Goal: Task Accomplishment & Management: Manage account settings

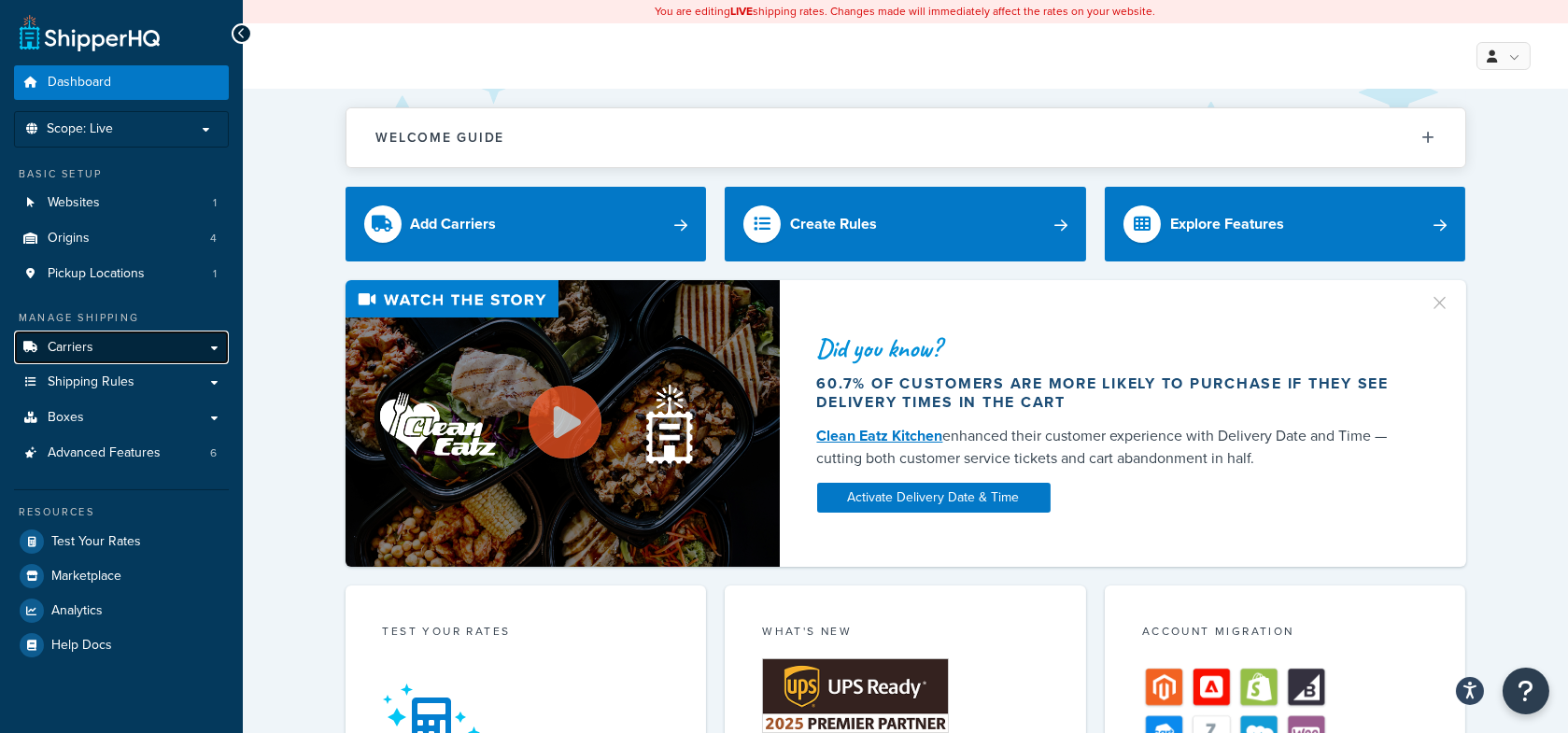
click at [126, 341] on link "Carriers" at bounding box center [121, 348] width 215 height 35
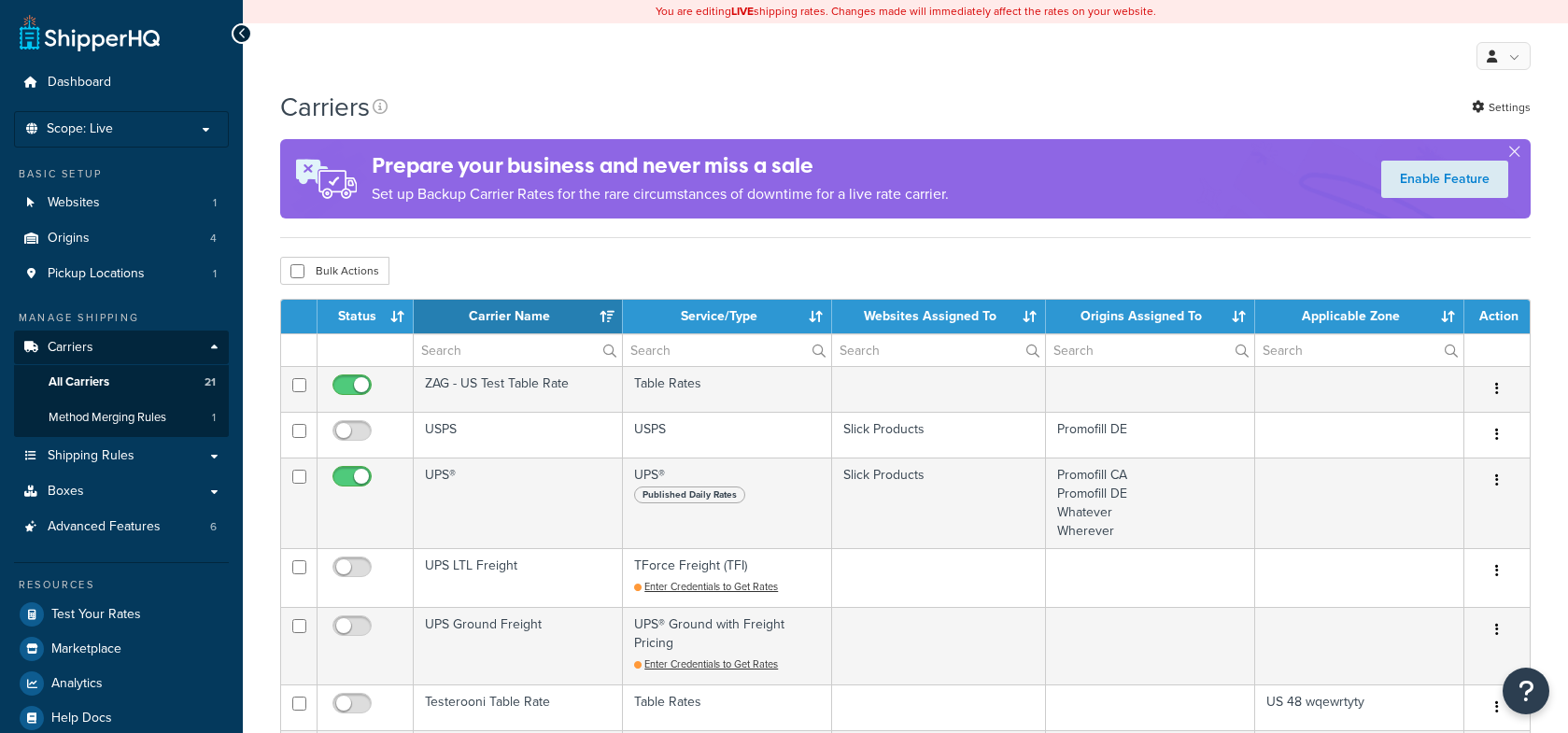
select select "15"
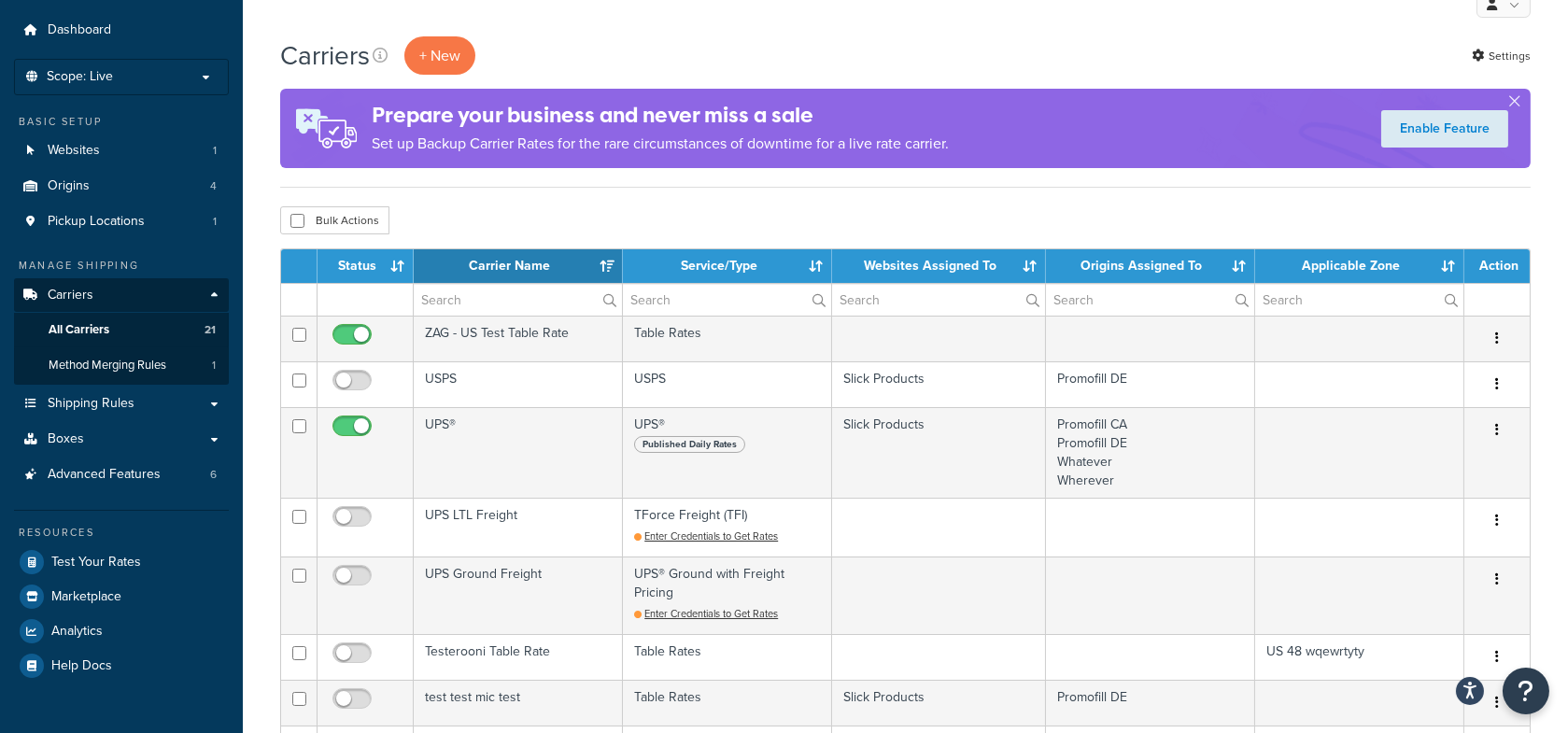
scroll to position [53, 0]
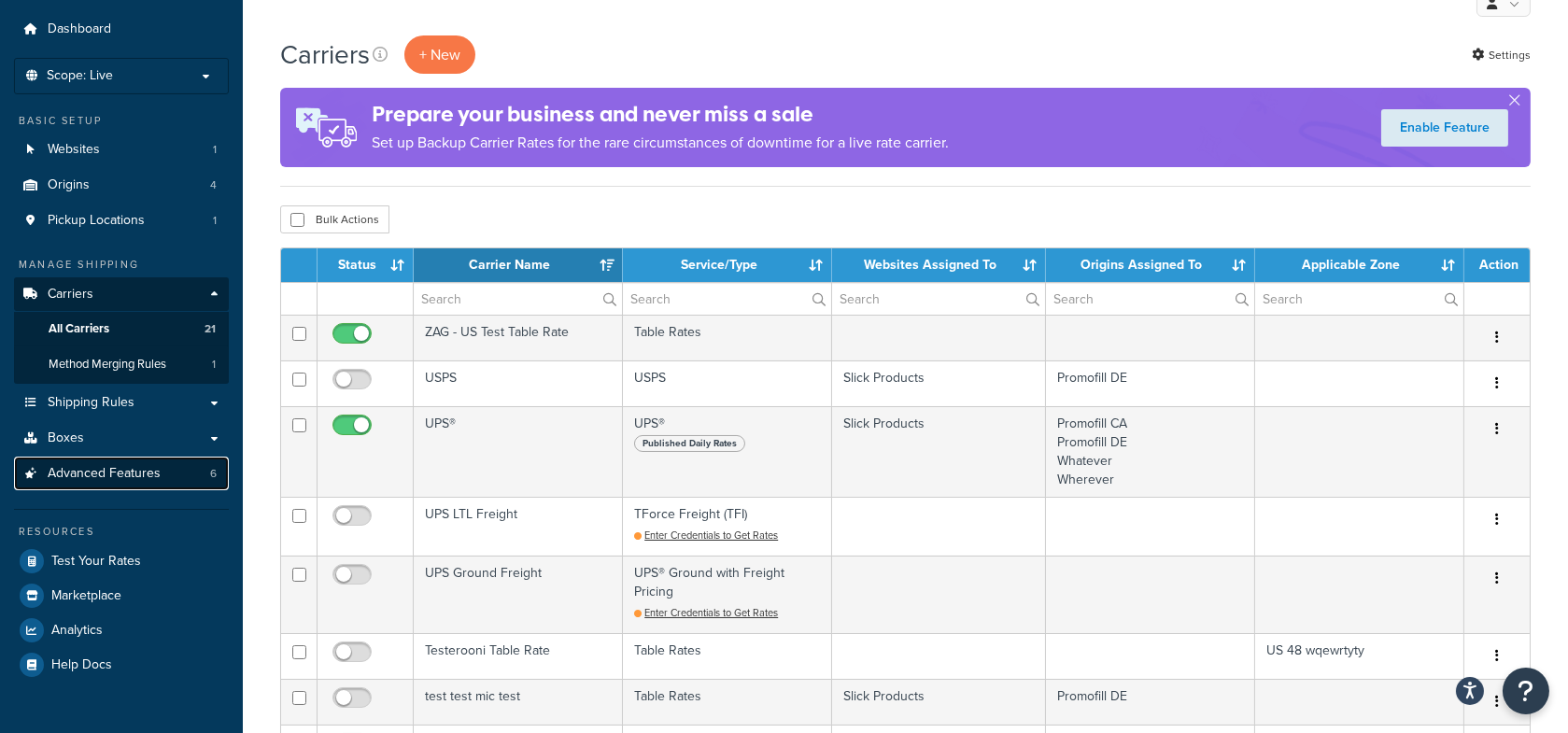
click at [149, 477] on span "Advanced Features" at bounding box center [103, 474] width 113 height 15
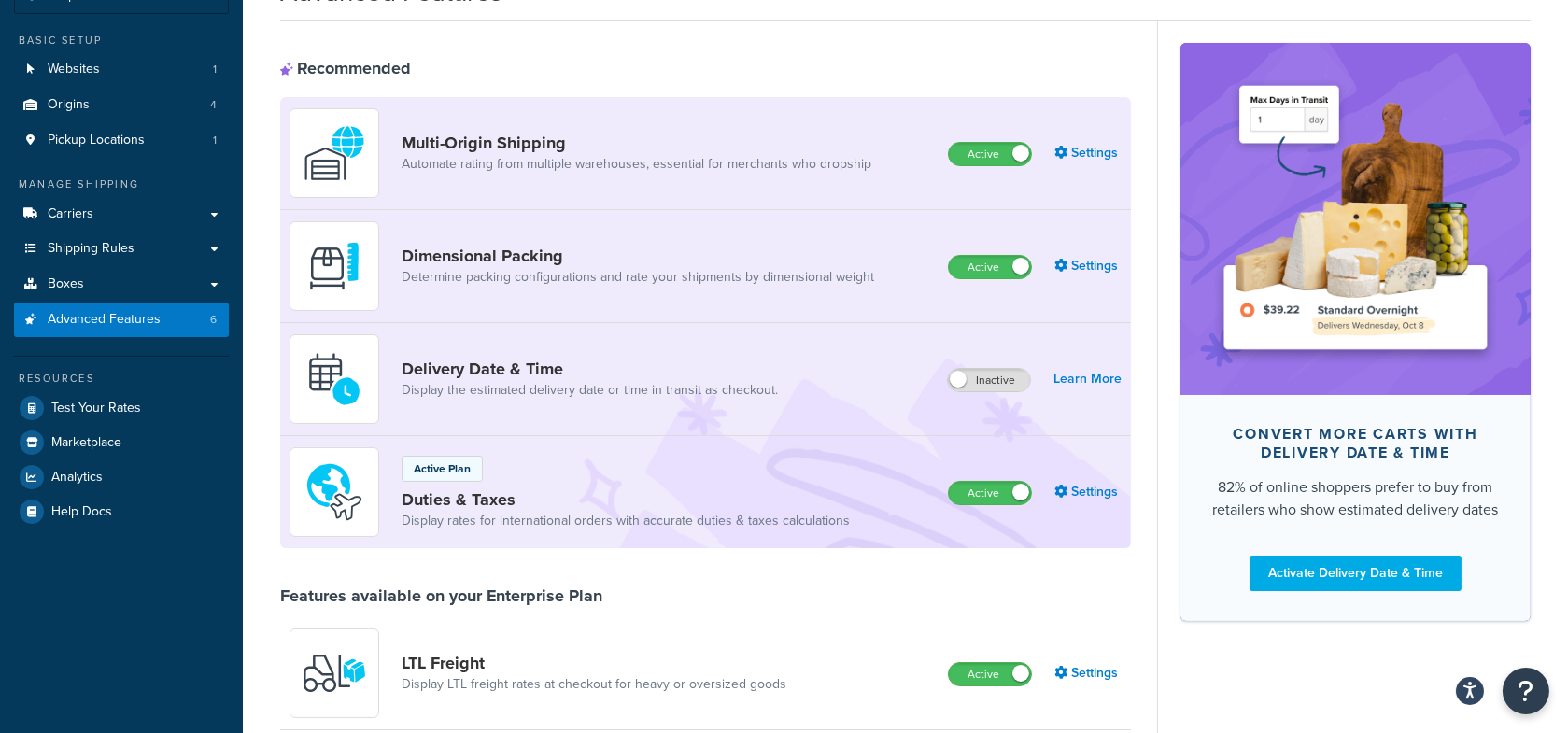
scroll to position [132, 0]
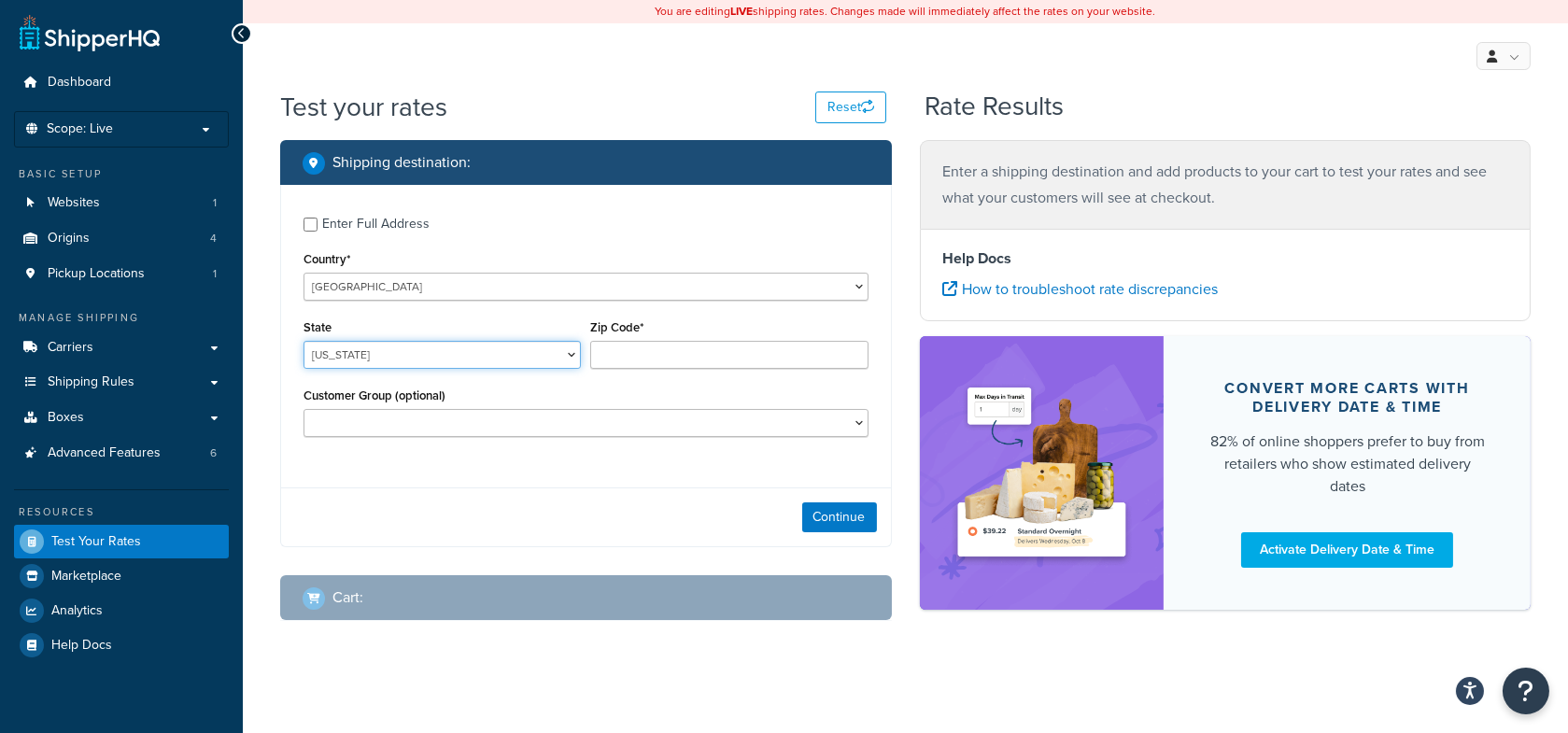
click at [385, 352] on select "Alabama Alaska American Samoa Arizona Arkansas Armed Forces Americas Armed Forc…" at bounding box center [442, 355] width 277 height 28
click at [413, 350] on select "Alabama Alaska American Samoa Arizona Arkansas Armed Forces Americas Armed Forc…" at bounding box center [442, 355] width 277 height 28
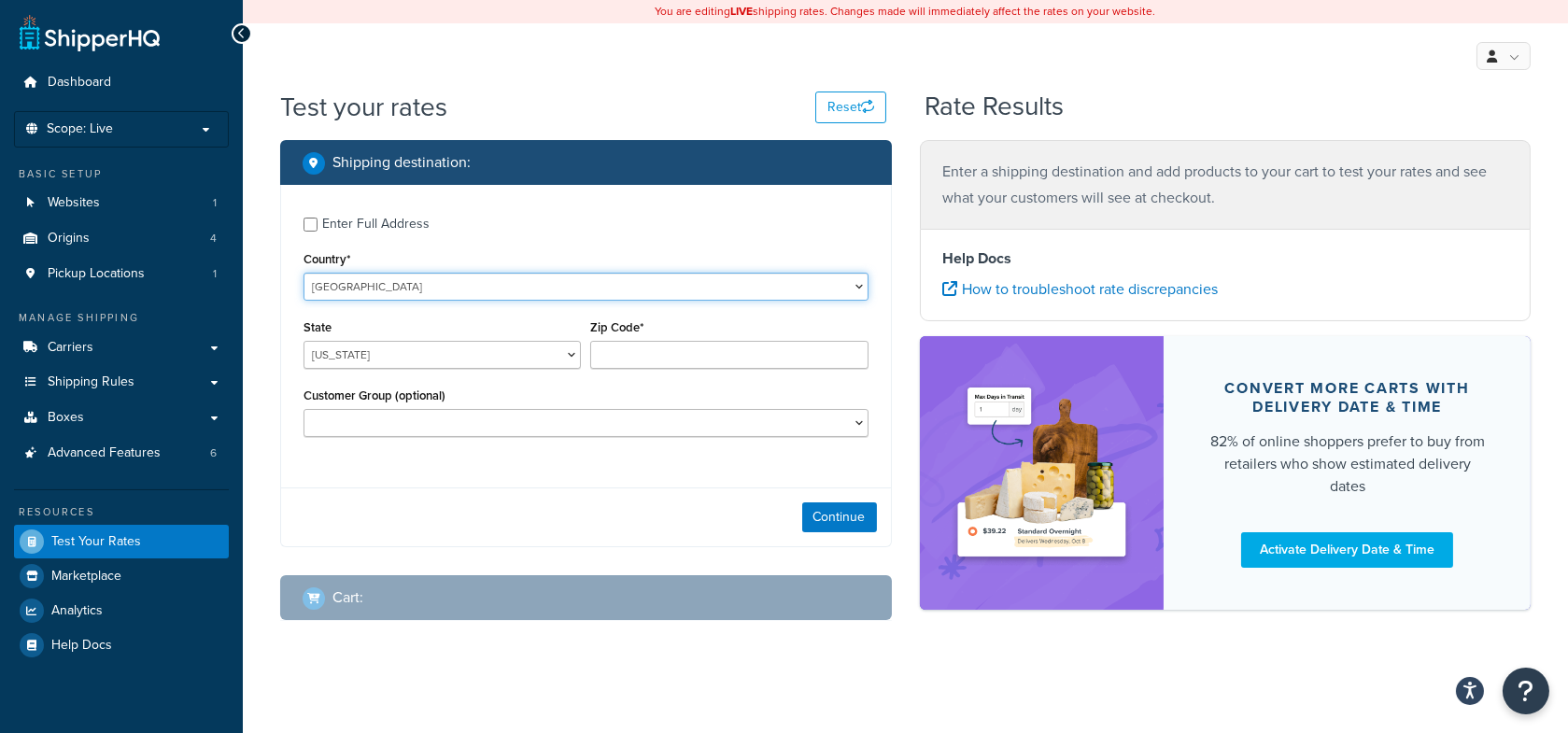
click at [420, 284] on select "United States United Kingdom Afghanistan Åland Islands Albania Algeria American…" at bounding box center [586, 286] width 566 height 28
select select "JP"
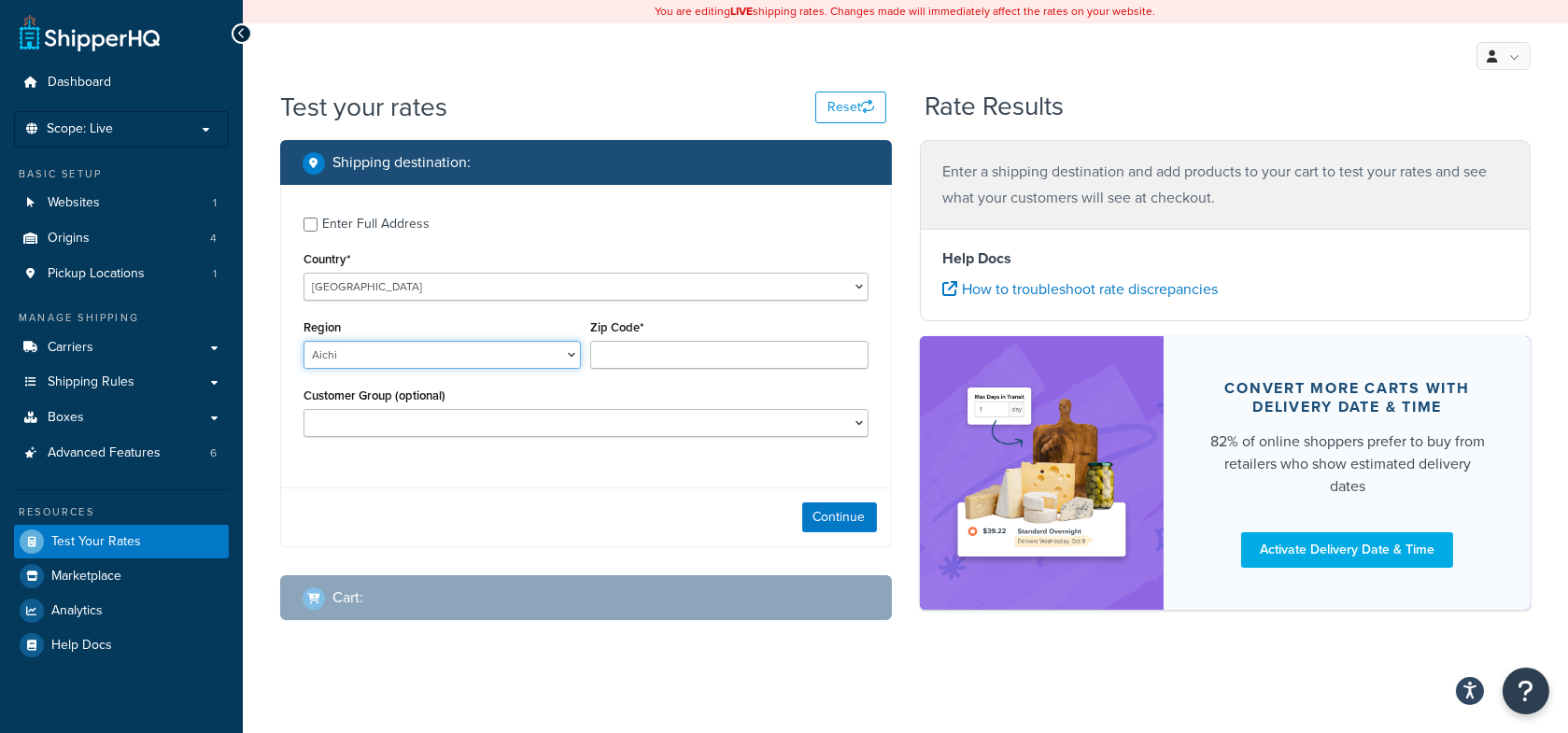
click at [555, 354] on select "Aichi Akita Aomori Chiba Ehime Fukui Fukuoka Fukusima Gifu Gunma Hiroshima Hokk…" at bounding box center [442, 355] width 277 height 28
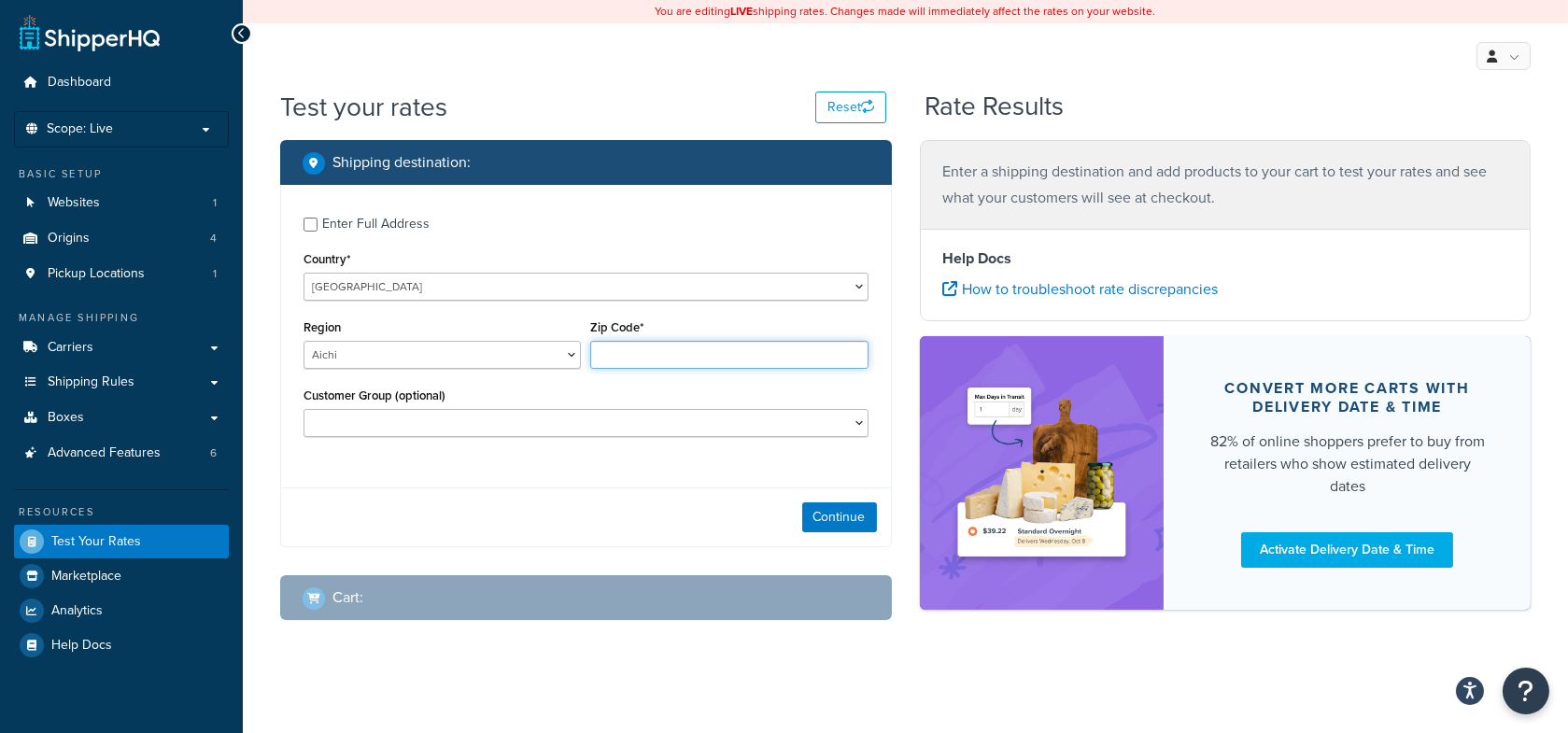
click at [676, 352] on input "Zip Code*" at bounding box center [729, 355] width 277 height 28
paste input "099-0879"
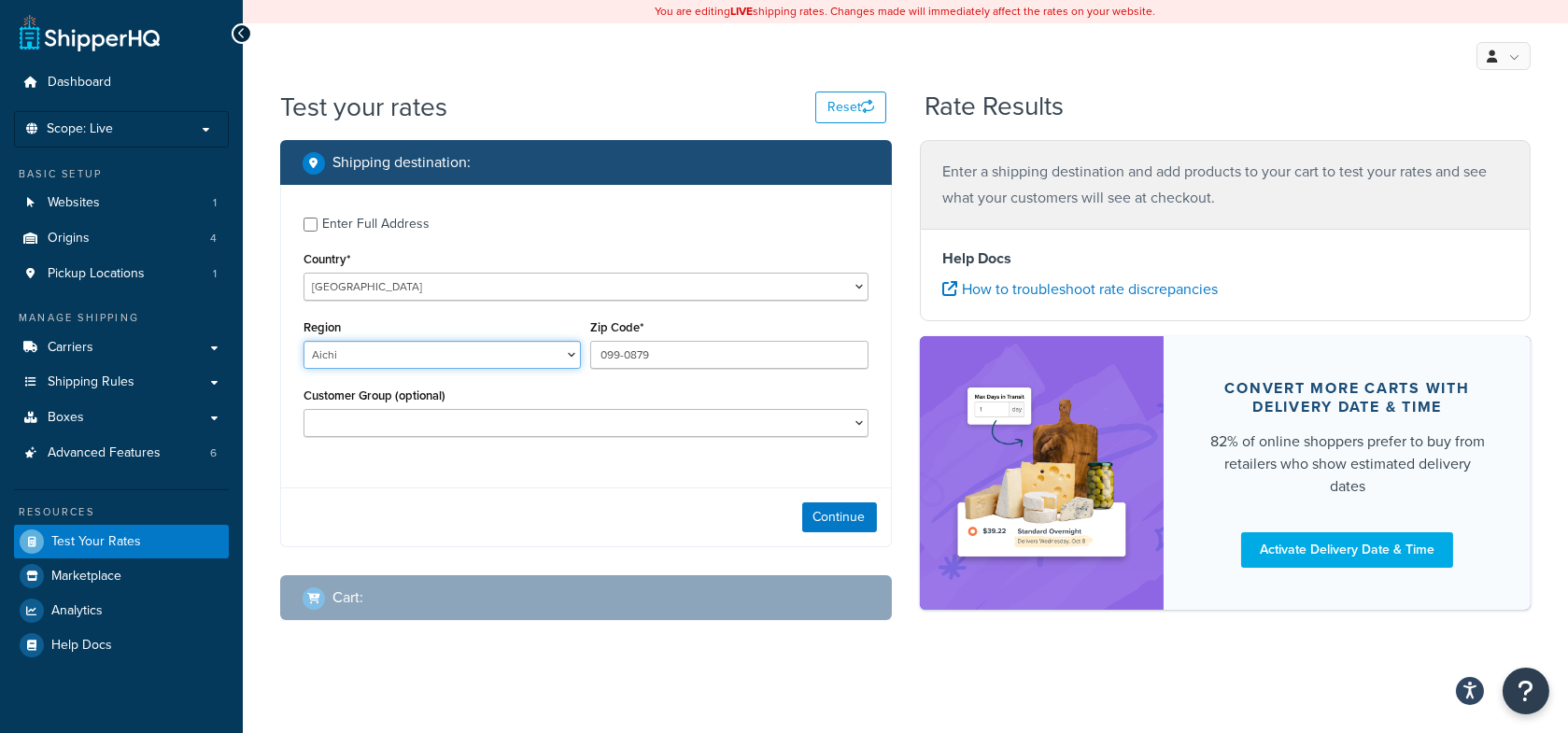
click at [439, 346] on select "Aichi Akita Aomori Chiba Ehime Fukui Fukuoka Fukusima Gifu Gunma Hiroshima Hokk…" at bounding box center [442, 355] width 277 height 28
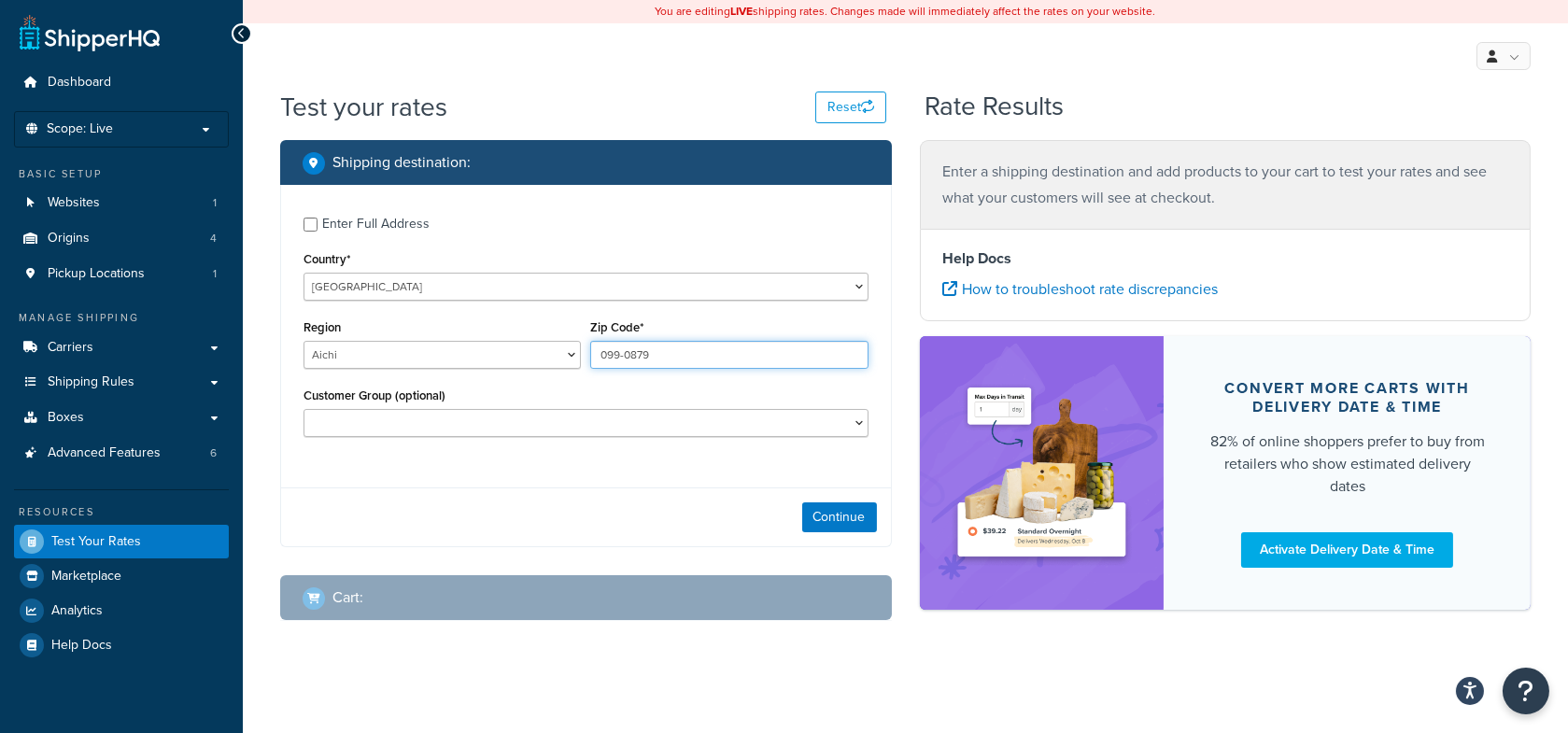
click at [720, 350] on input "099-0879" at bounding box center [729, 355] width 277 height 28
type input "496-0000"
click at [836, 512] on button "Continue" at bounding box center [839, 517] width 74 height 30
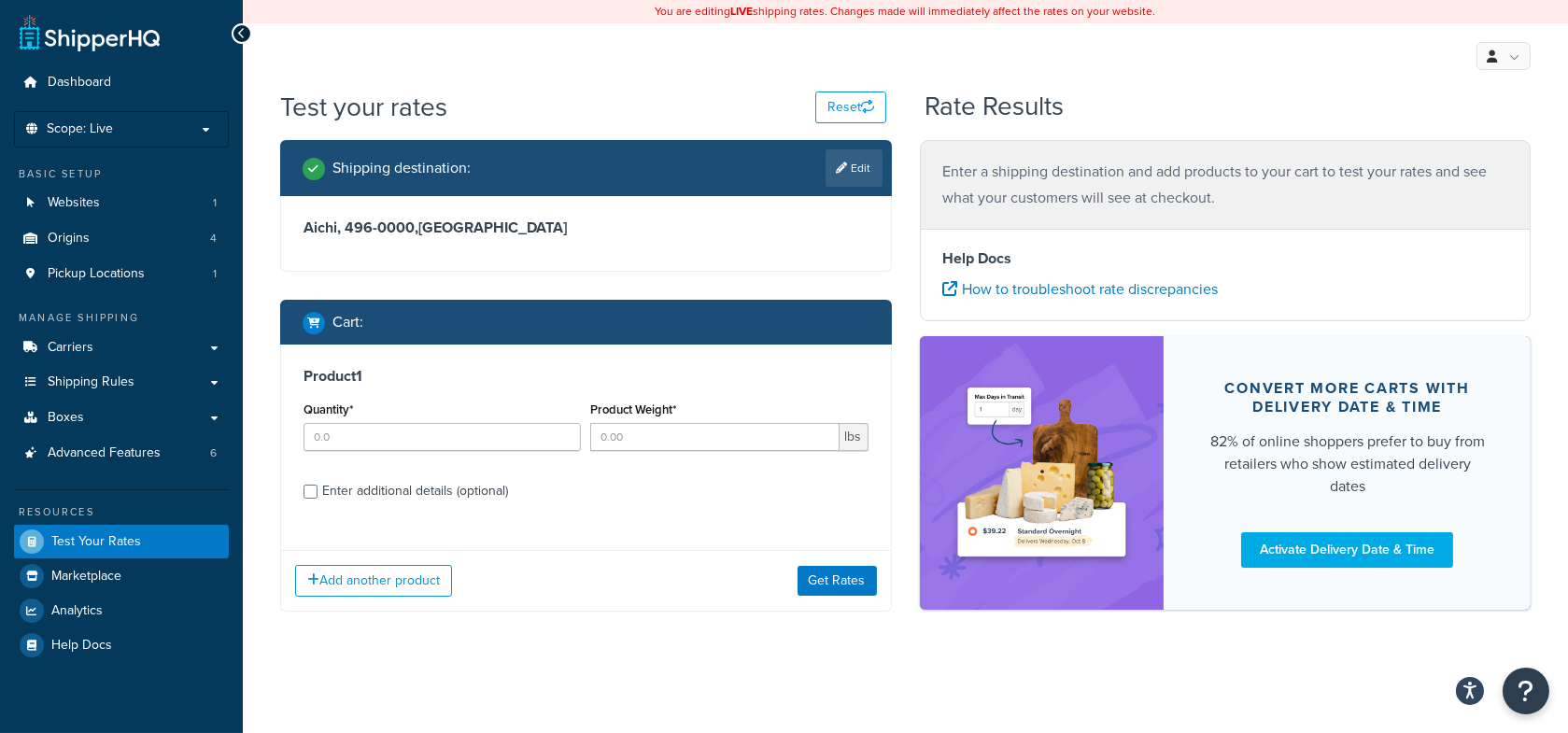
scroll to position [1, 0]
click at [390, 429] on input "Quantity*" at bounding box center [442, 437] width 277 height 28
type input "1"
click at [642, 447] on input "Product Weight*" at bounding box center [714, 437] width 248 height 28
type input "5"
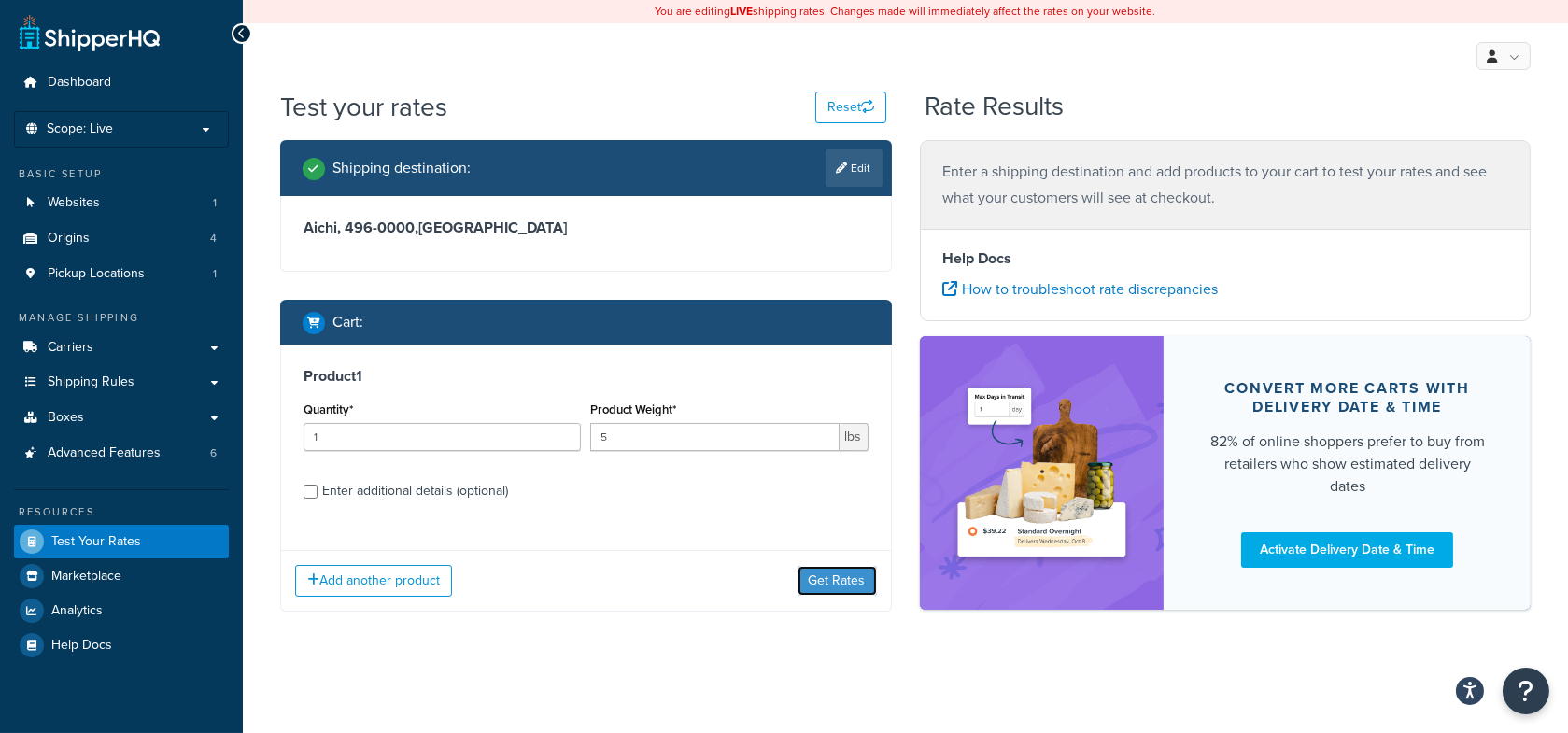
click at [830, 585] on button "Get Rates" at bounding box center [837, 580] width 79 height 30
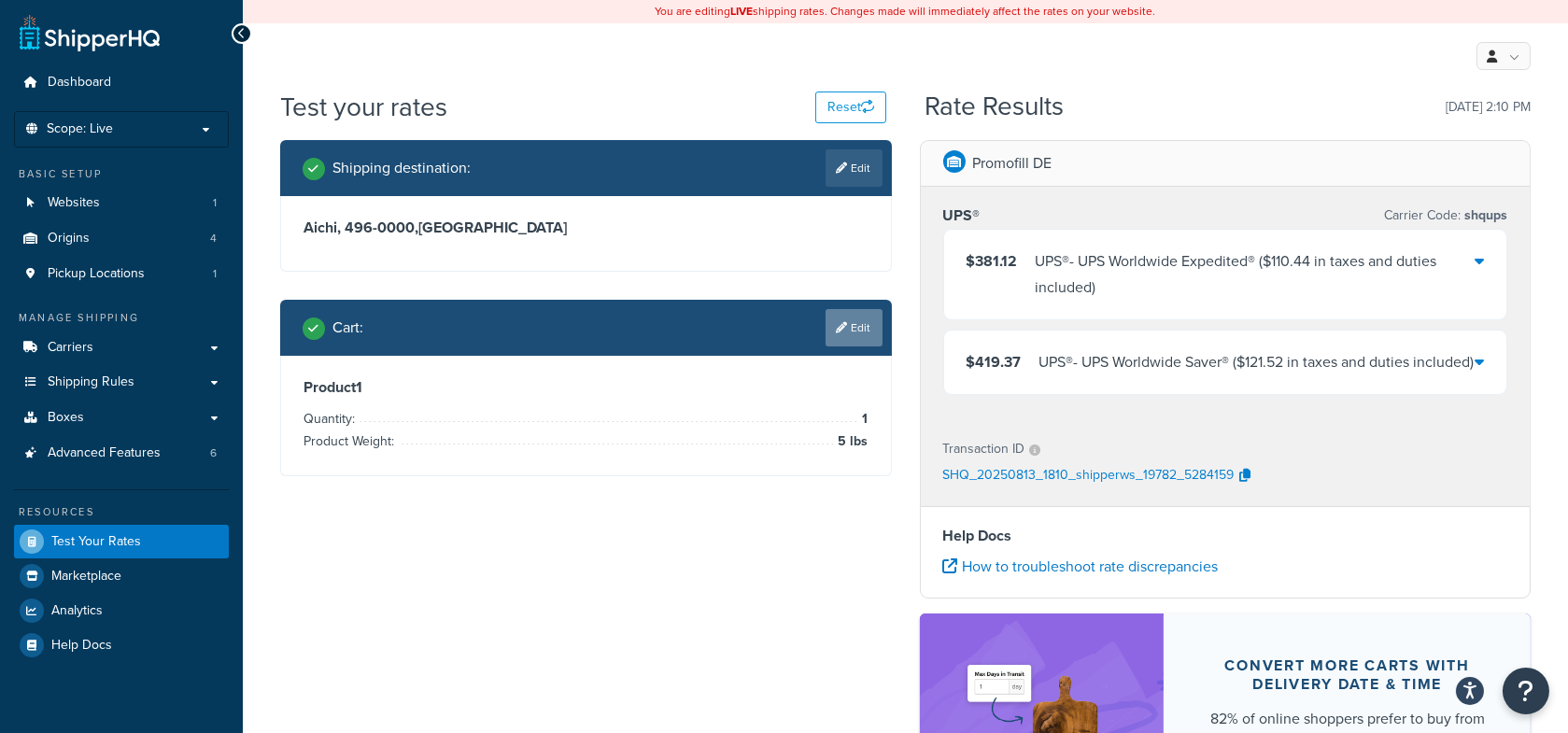
click at [845, 331] on link "Edit" at bounding box center [854, 328] width 57 height 38
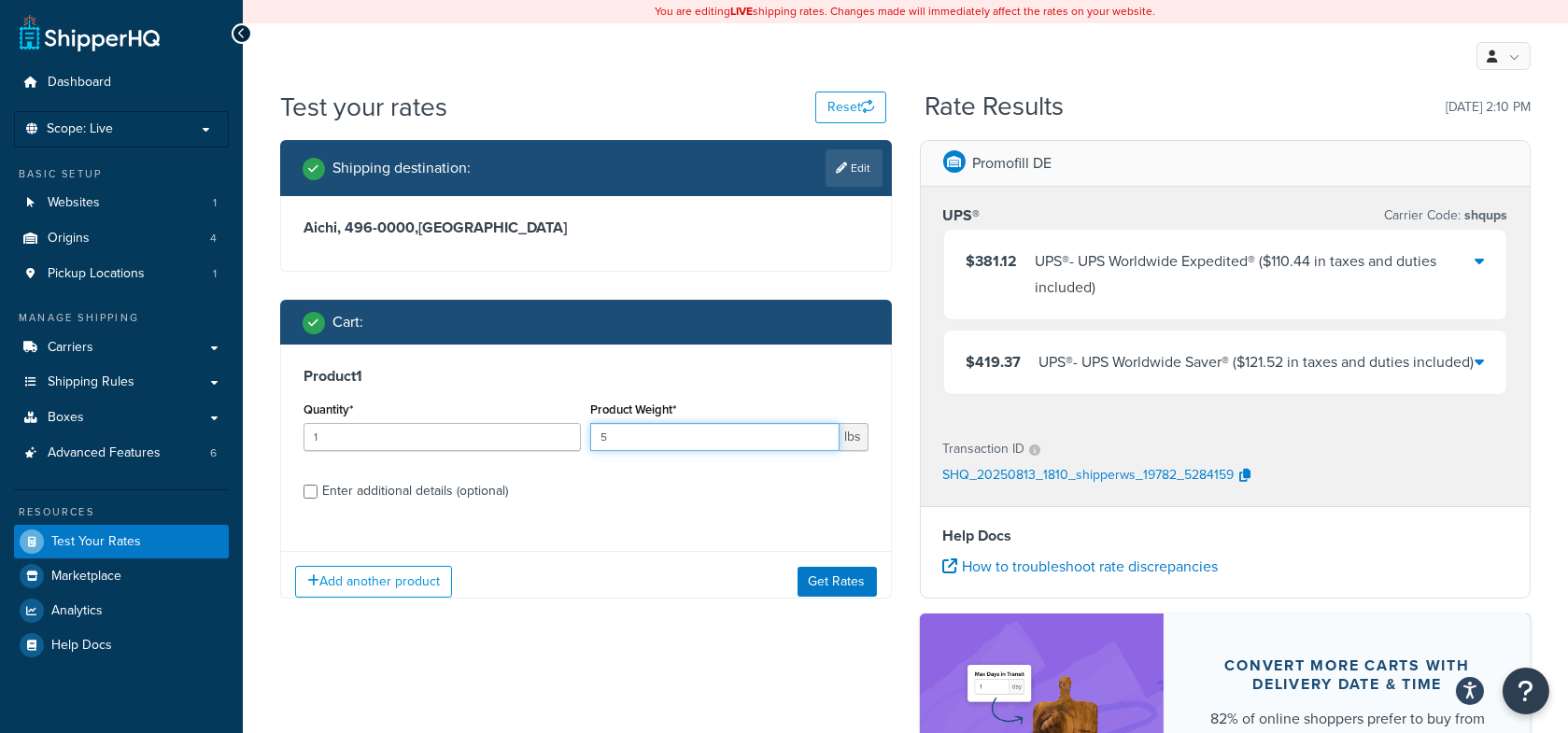
click at [668, 431] on input "5" at bounding box center [714, 437] width 248 height 28
type input "8"
click at [828, 575] on button "Get Rates" at bounding box center [837, 580] width 79 height 30
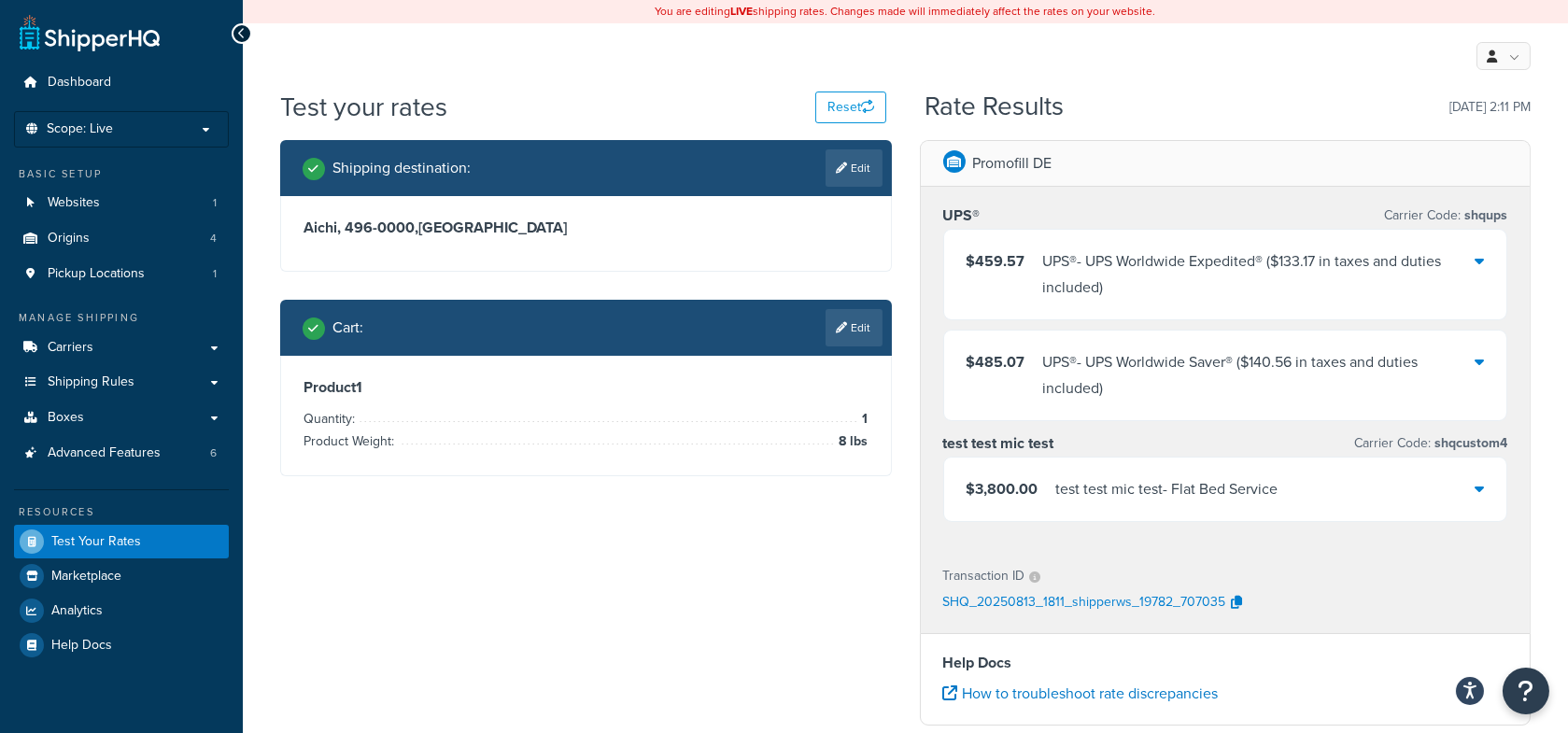
click at [1214, 494] on div "test test mic test - Flat Bed Service" at bounding box center [1168, 489] width 222 height 26
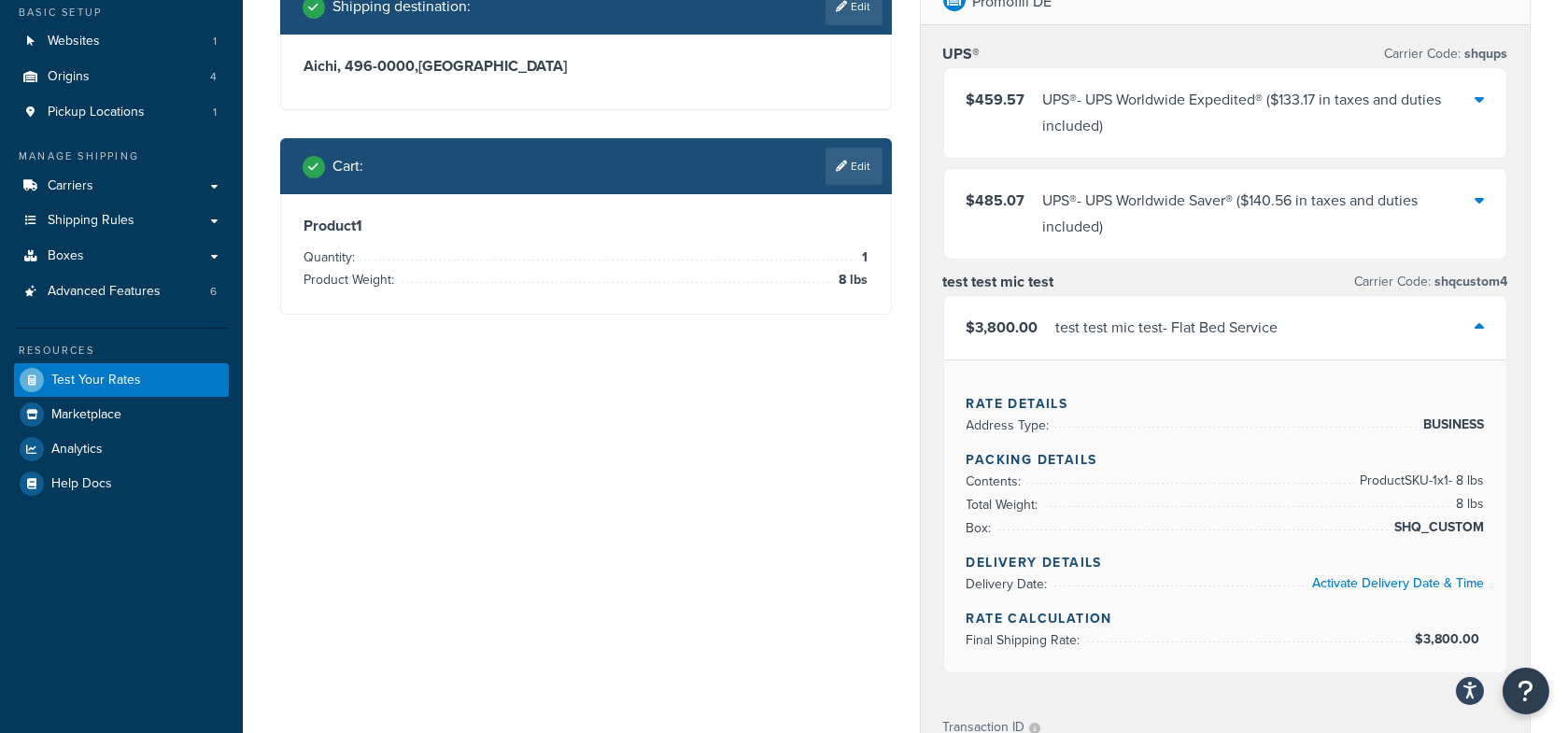
scroll to position [176, 0]
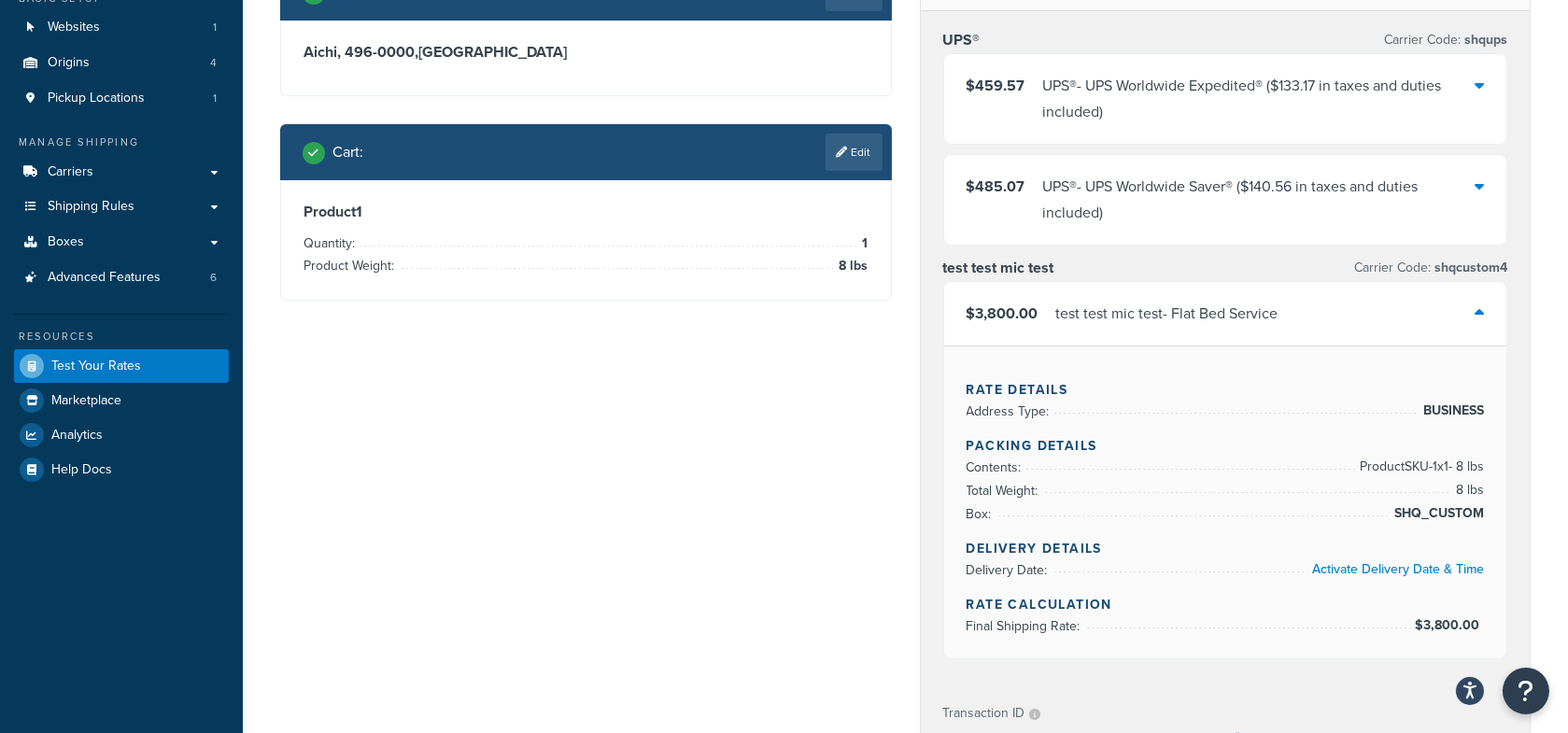
click at [858, 150] on link "Edit" at bounding box center [854, 152] width 57 height 38
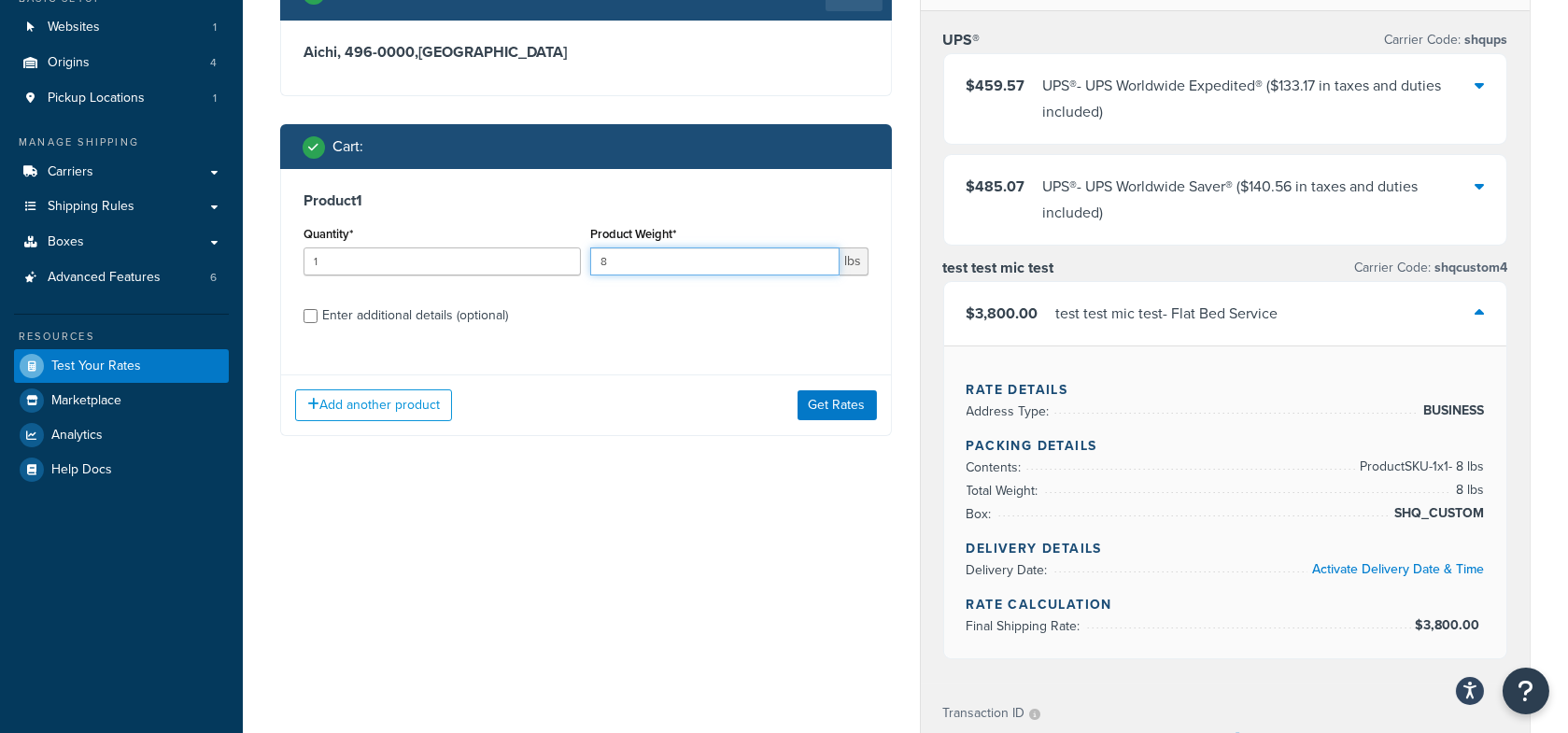
click at [661, 270] on input "8" at bounding box center [714, 261] width 248 height 28
type input "10"
click at [819, 415] on button "Get Rates" at bounding box center [837, 405] width 79 height 30
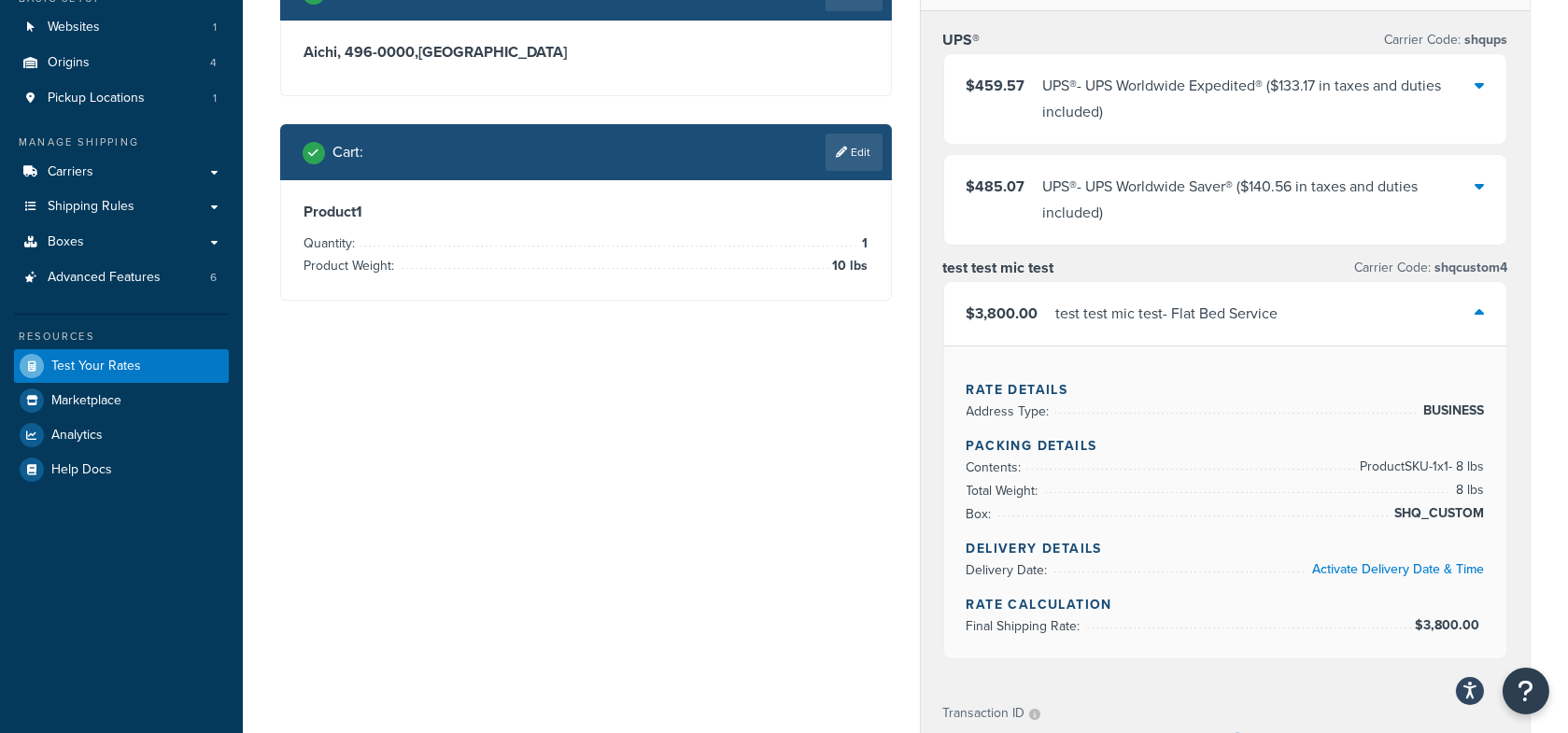
scroll to position [0, 0]
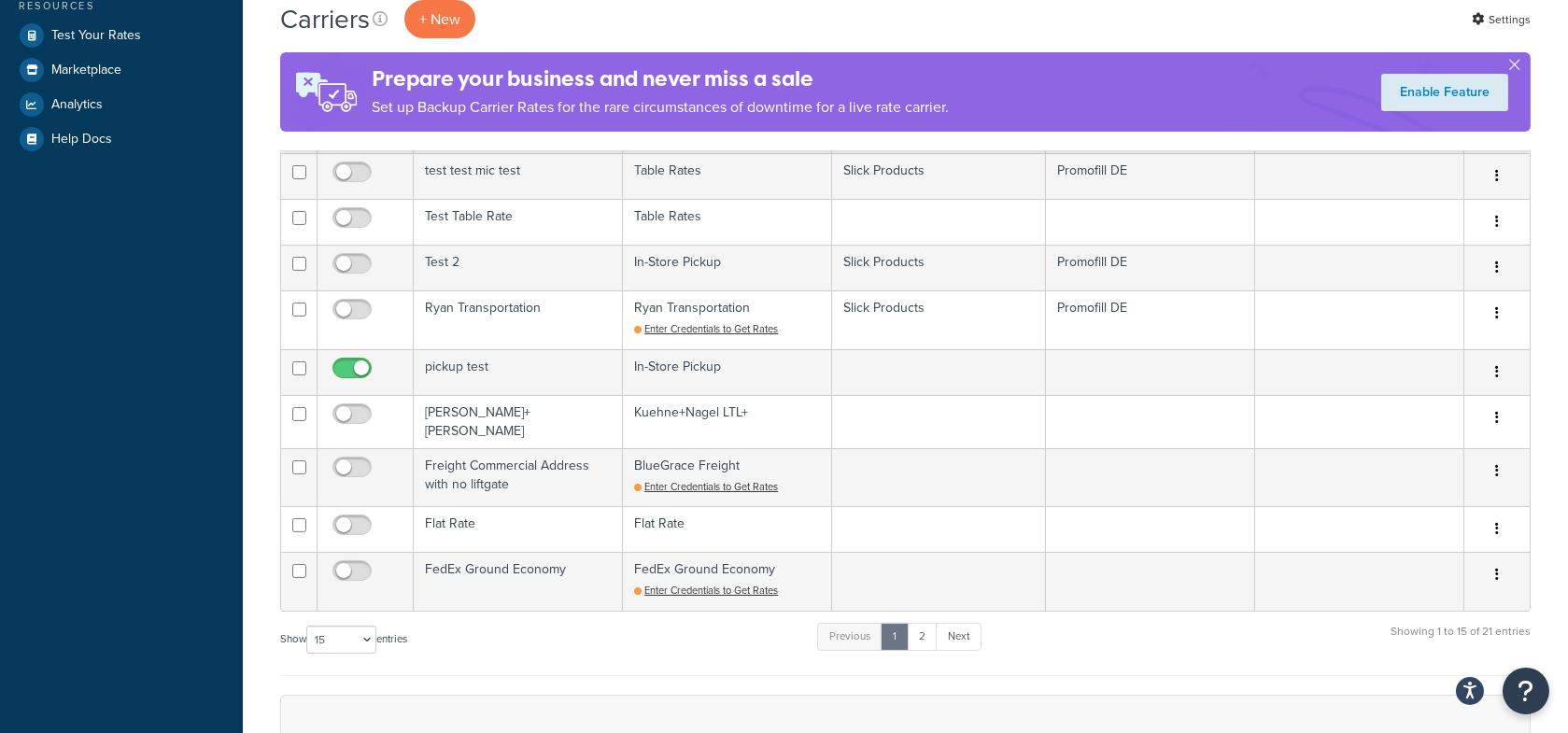
scroll to position [596, 0]
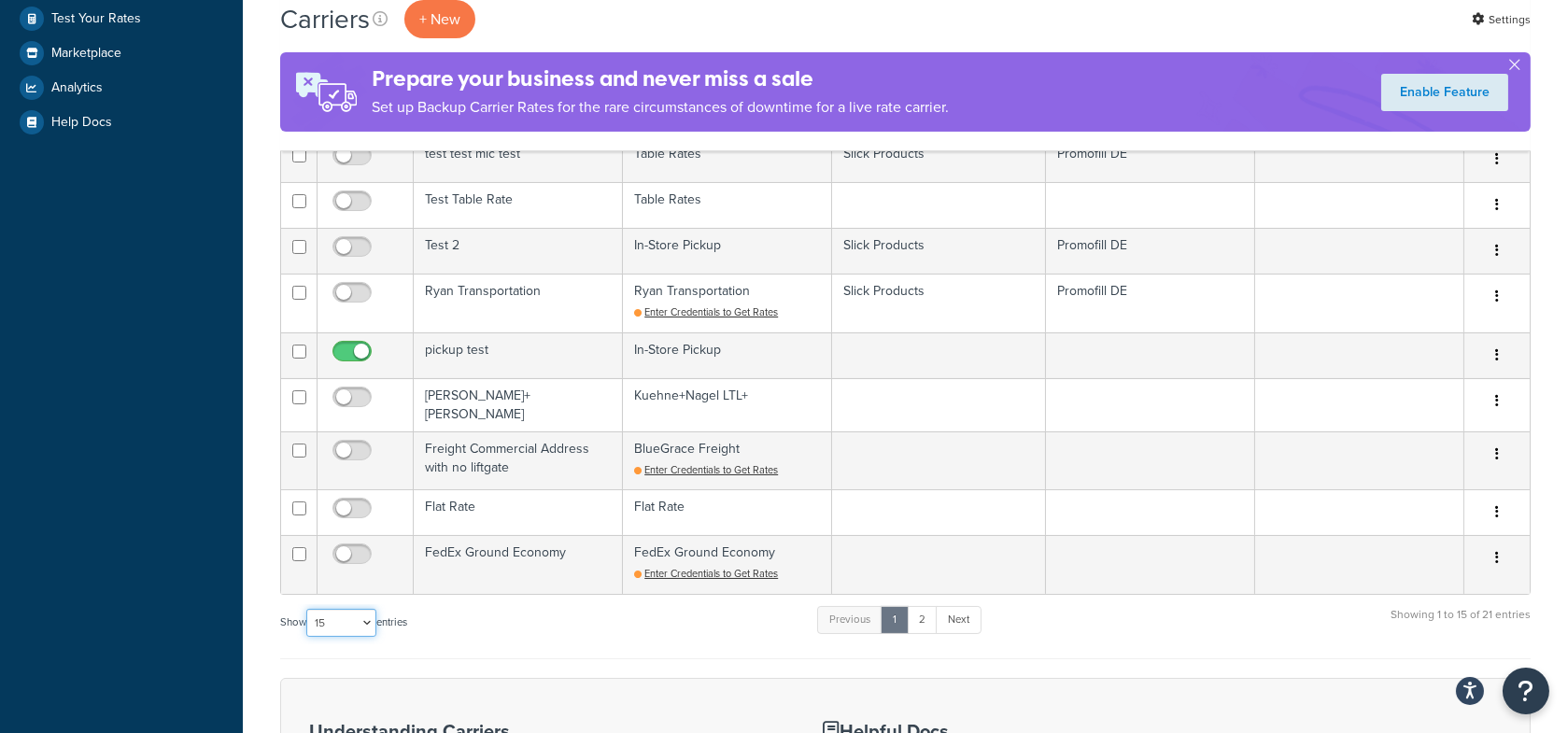
click at [356, 624] on select "10 15 25 50 100" at bounding box center [341, 623] width 70 height 28
select select "50"
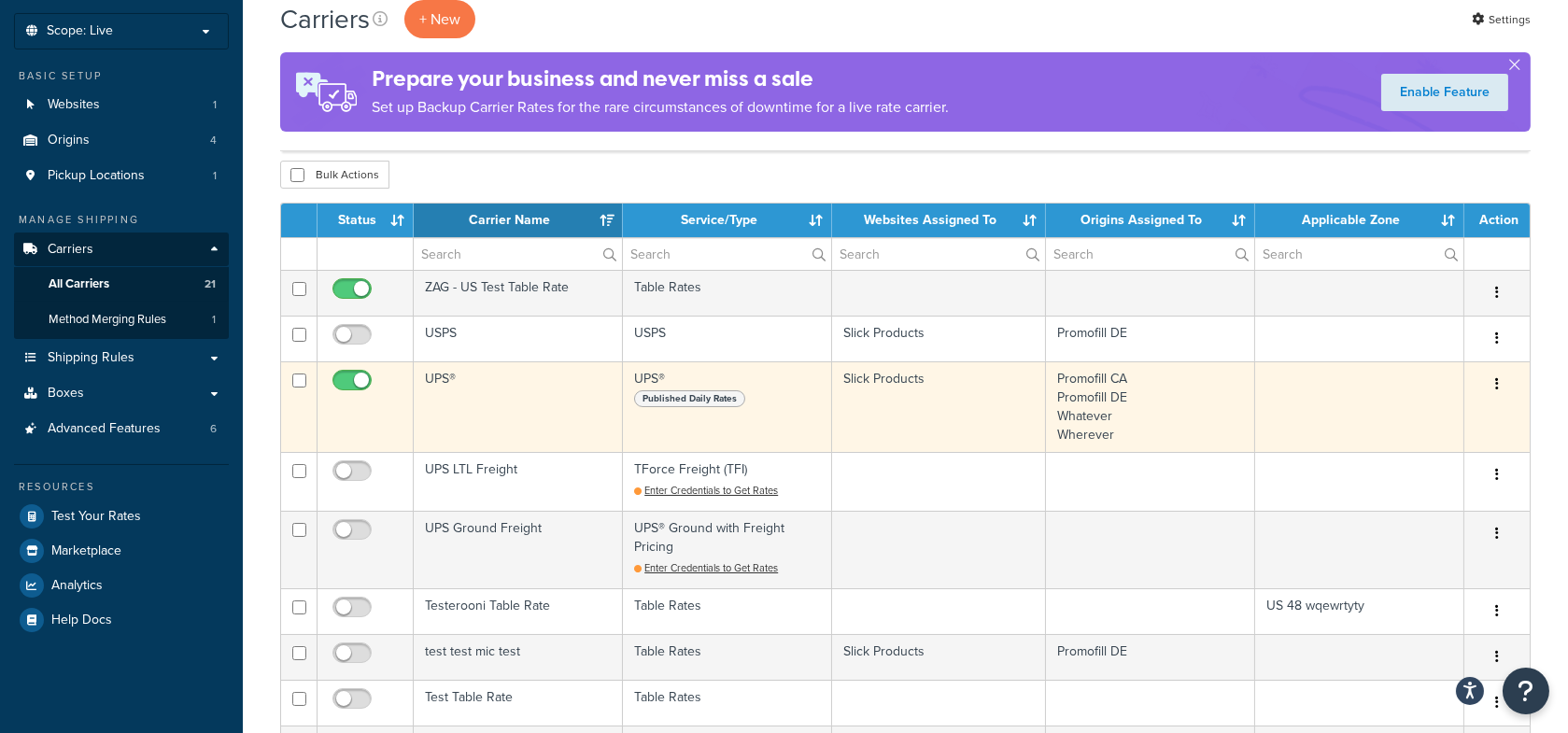
scroll to position [126, 0]
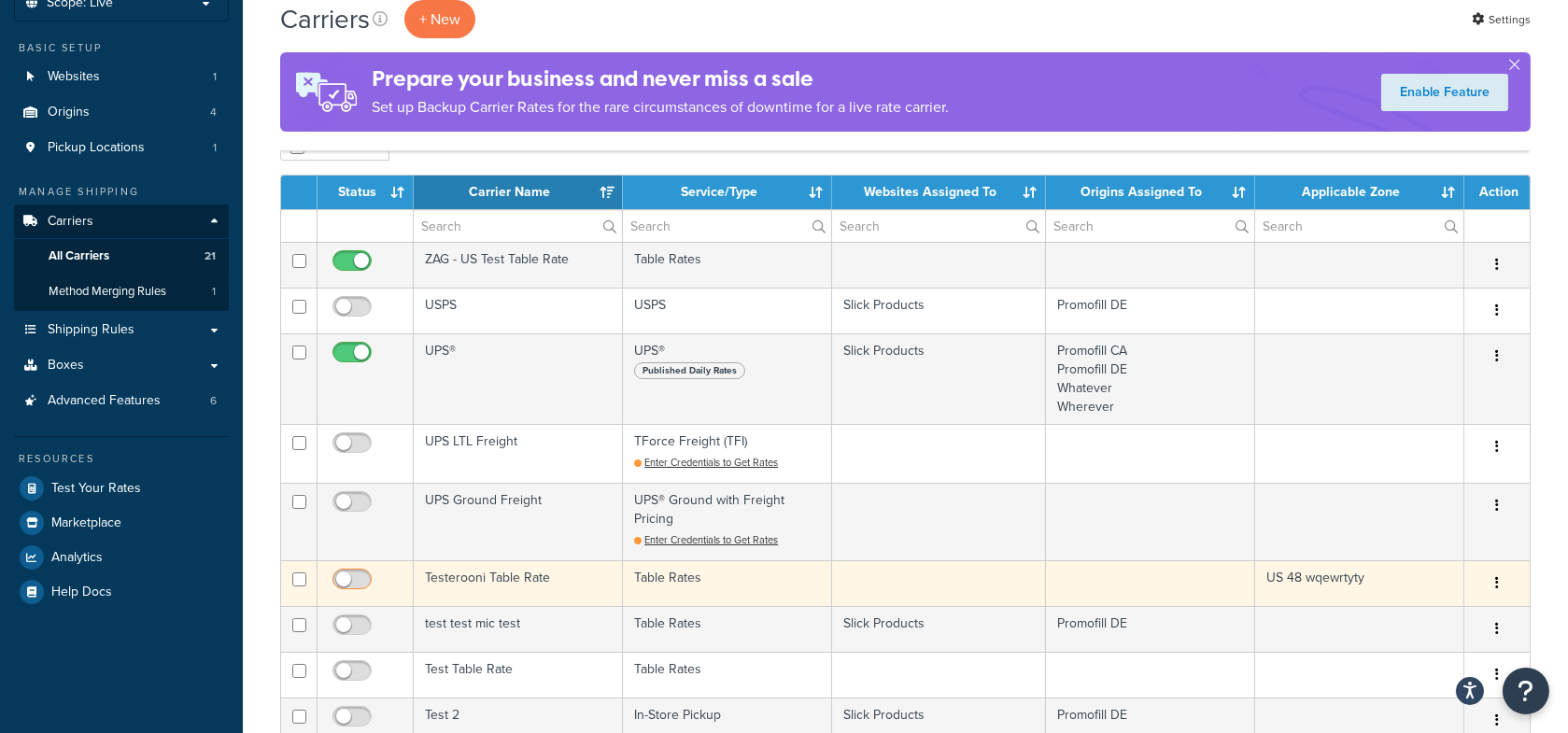
click at [342, 580] on input "checkbox" at bounding box center [354, 584] width 51 height 23
checkbox input "true"
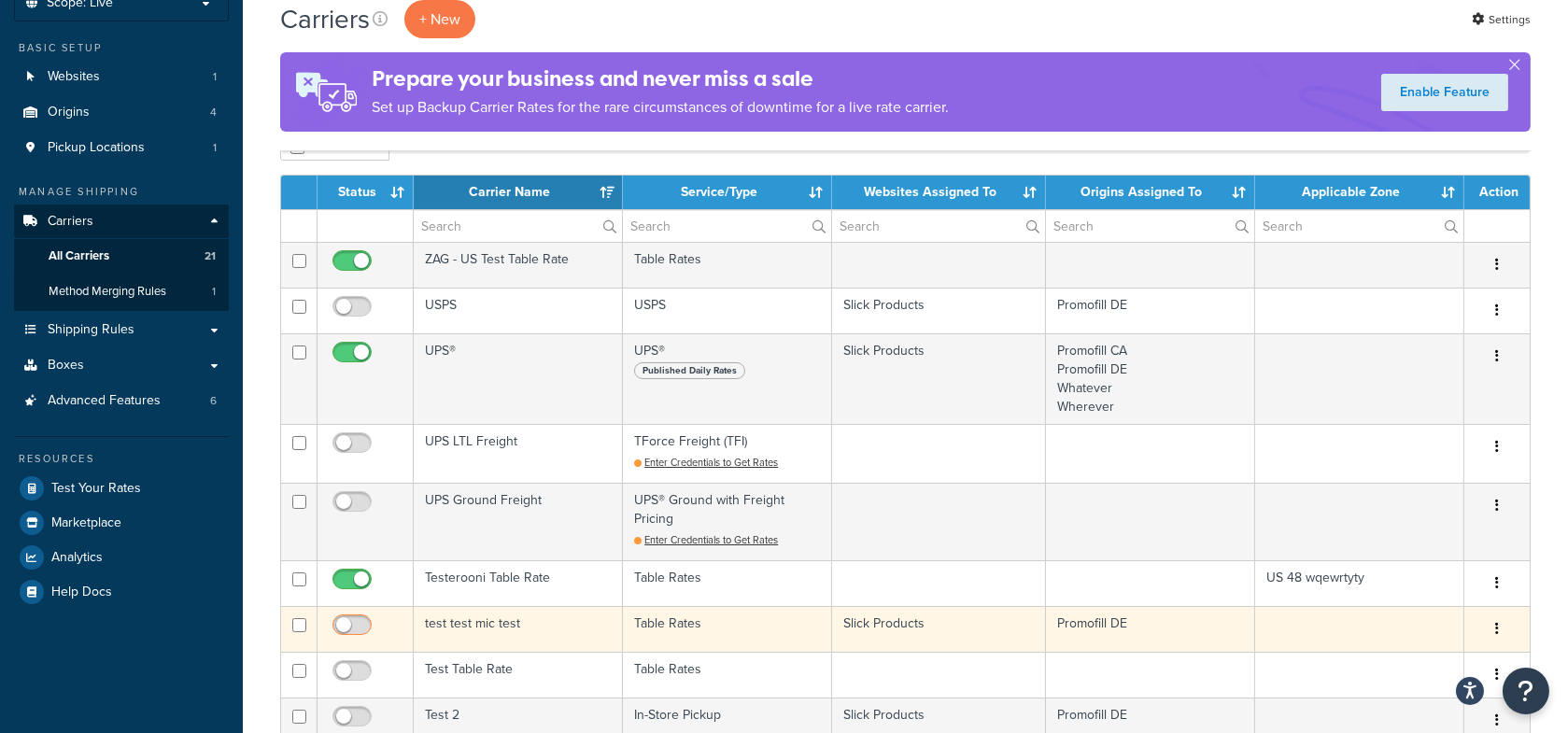
click at [341, 619] on input "checkbox" at bounding box center [354, 630] width 51 height 23
checkbox input "true"
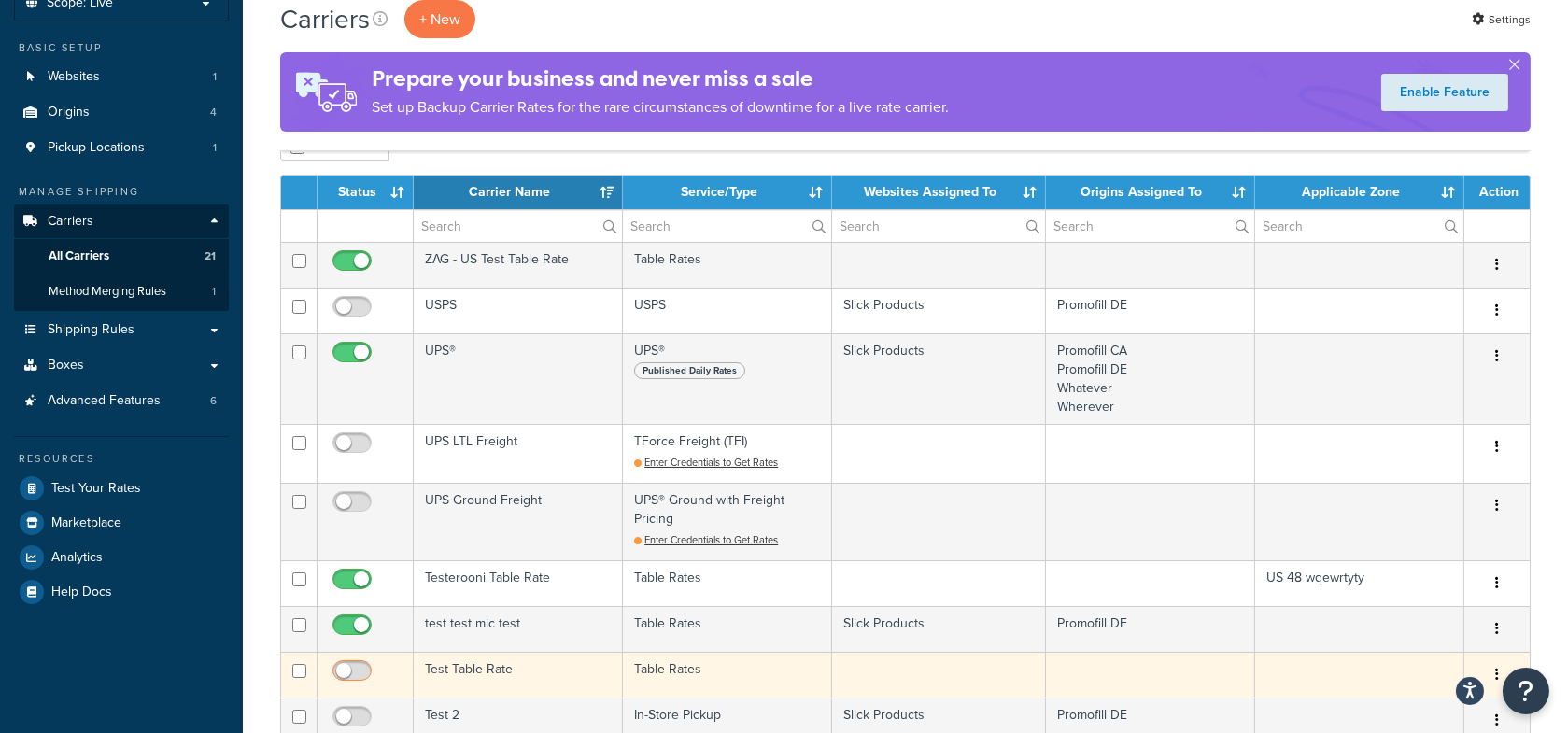
click at [360, 667] on input "checkbox" at bounding box center [354, 676] width 51 height 23
checkbox input "true"
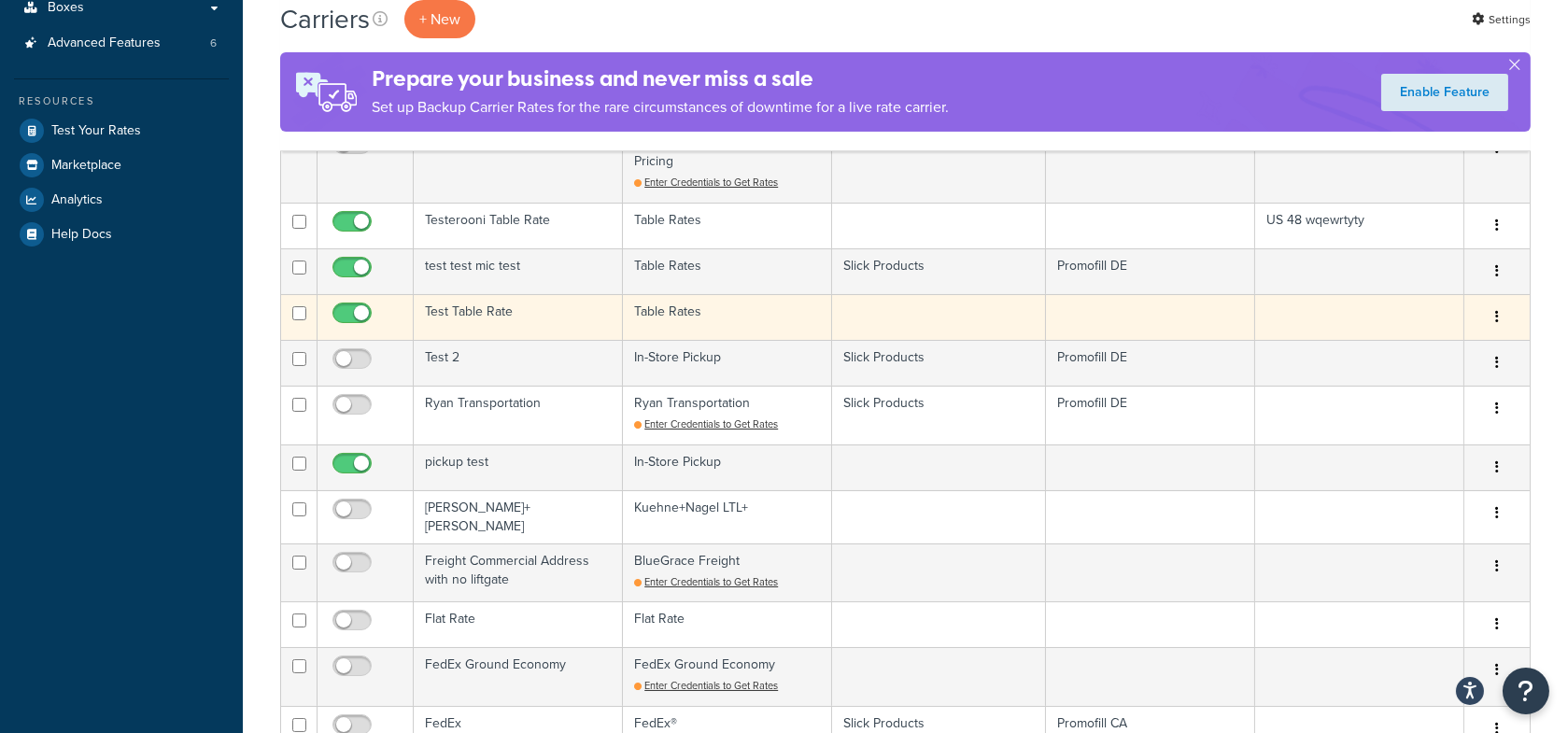
scroll to position [490, 0]
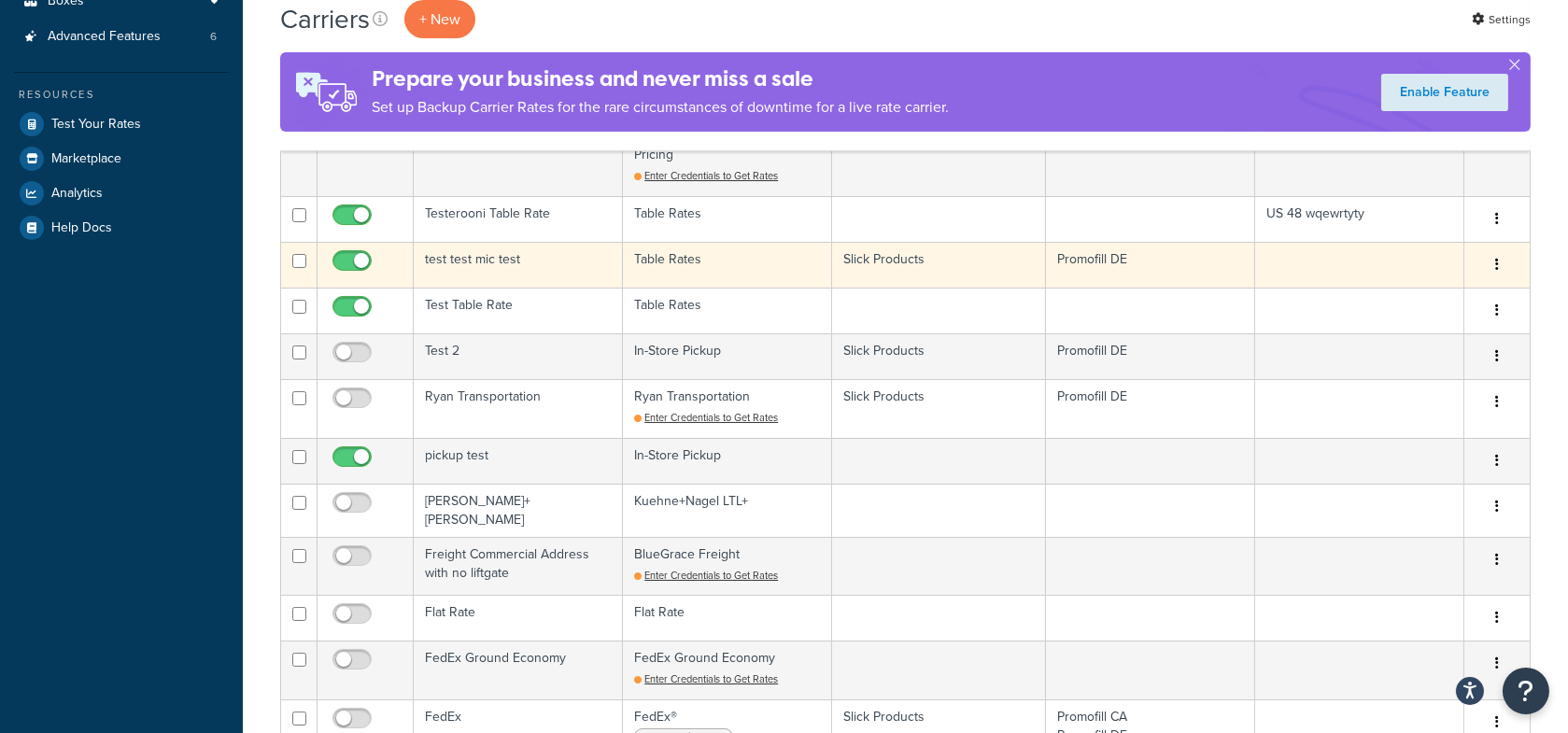
click at [489, 266] on td "test test mic test" at bounding box center [518, 264] width 209 height 45
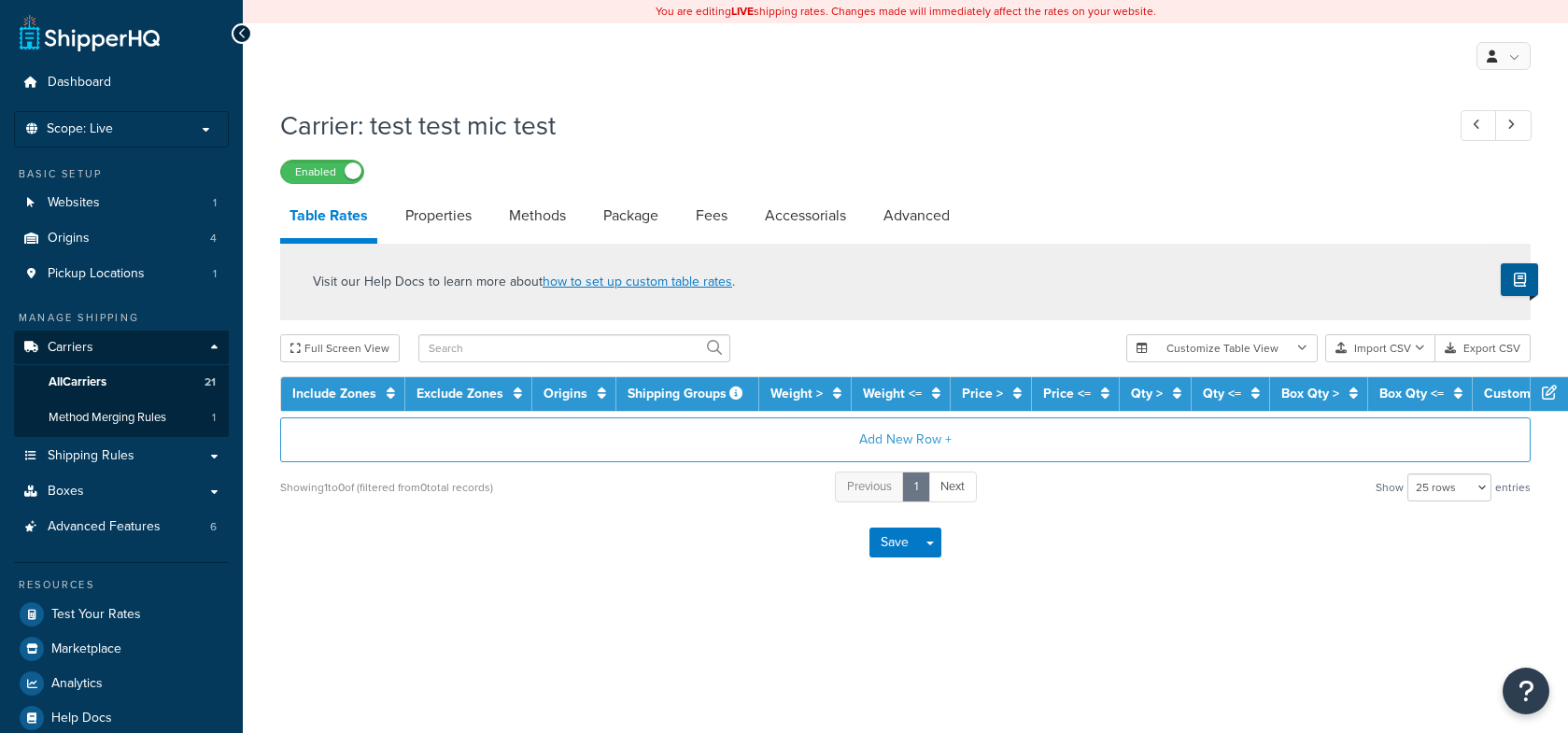
select select "25"
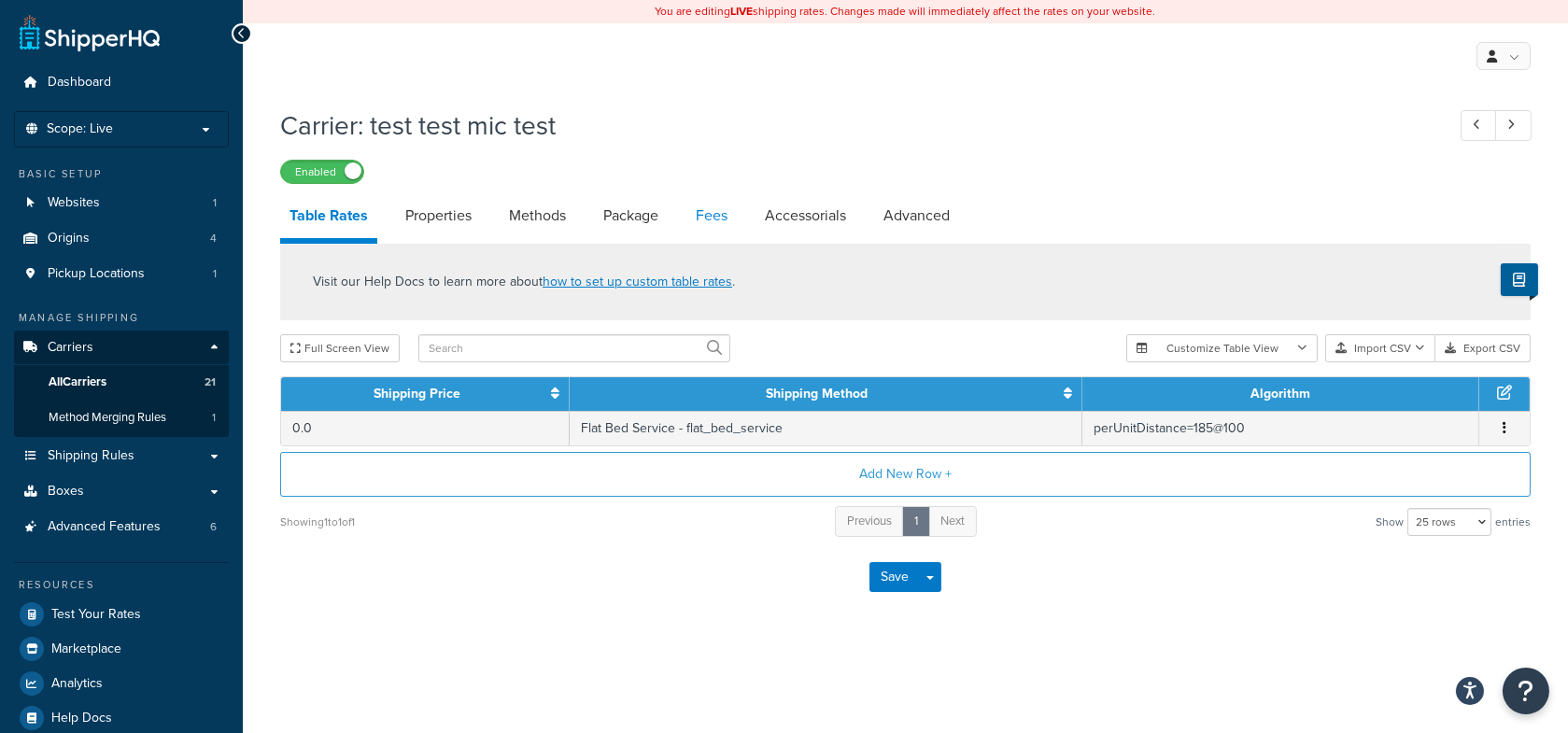
click at [695, 212] on link "Fees" at bounding box center [711, 216] width 50 height 44
select select "AFTER"
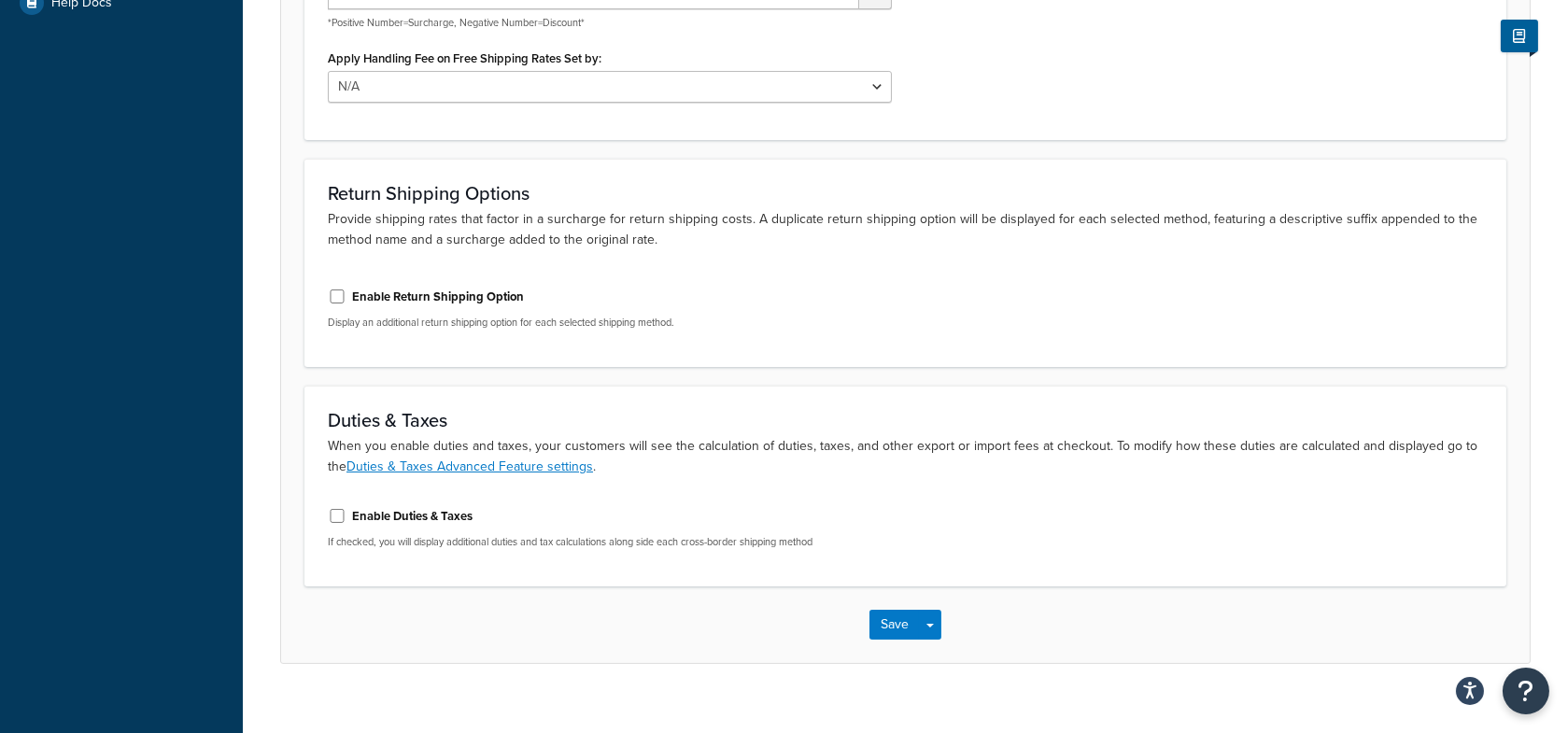
scroll to position [721, 0]
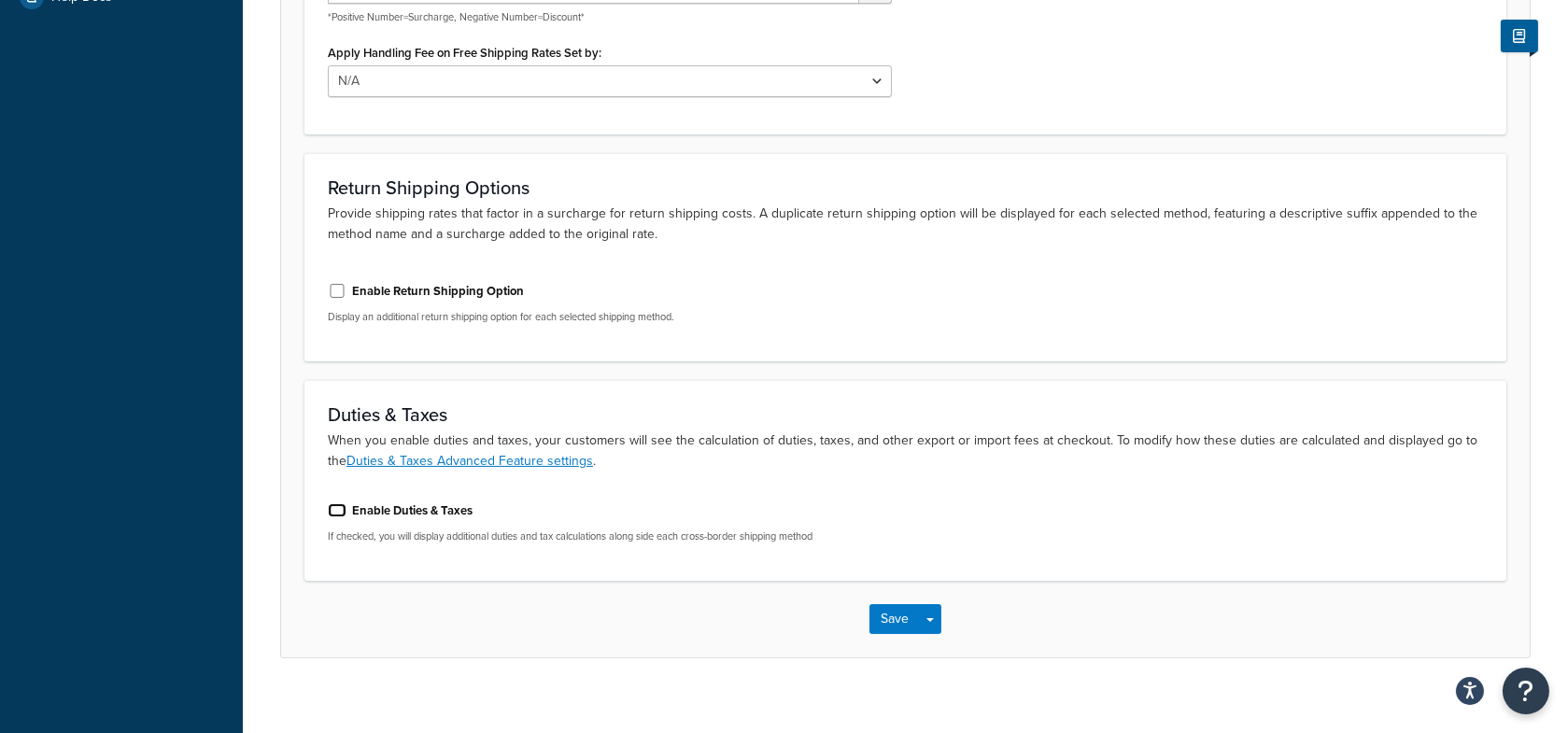
click at [344, 509] on input "Enable Duties & Taxes" at bounding box center [336, 511] width 18 height 14
checkbox input "true"
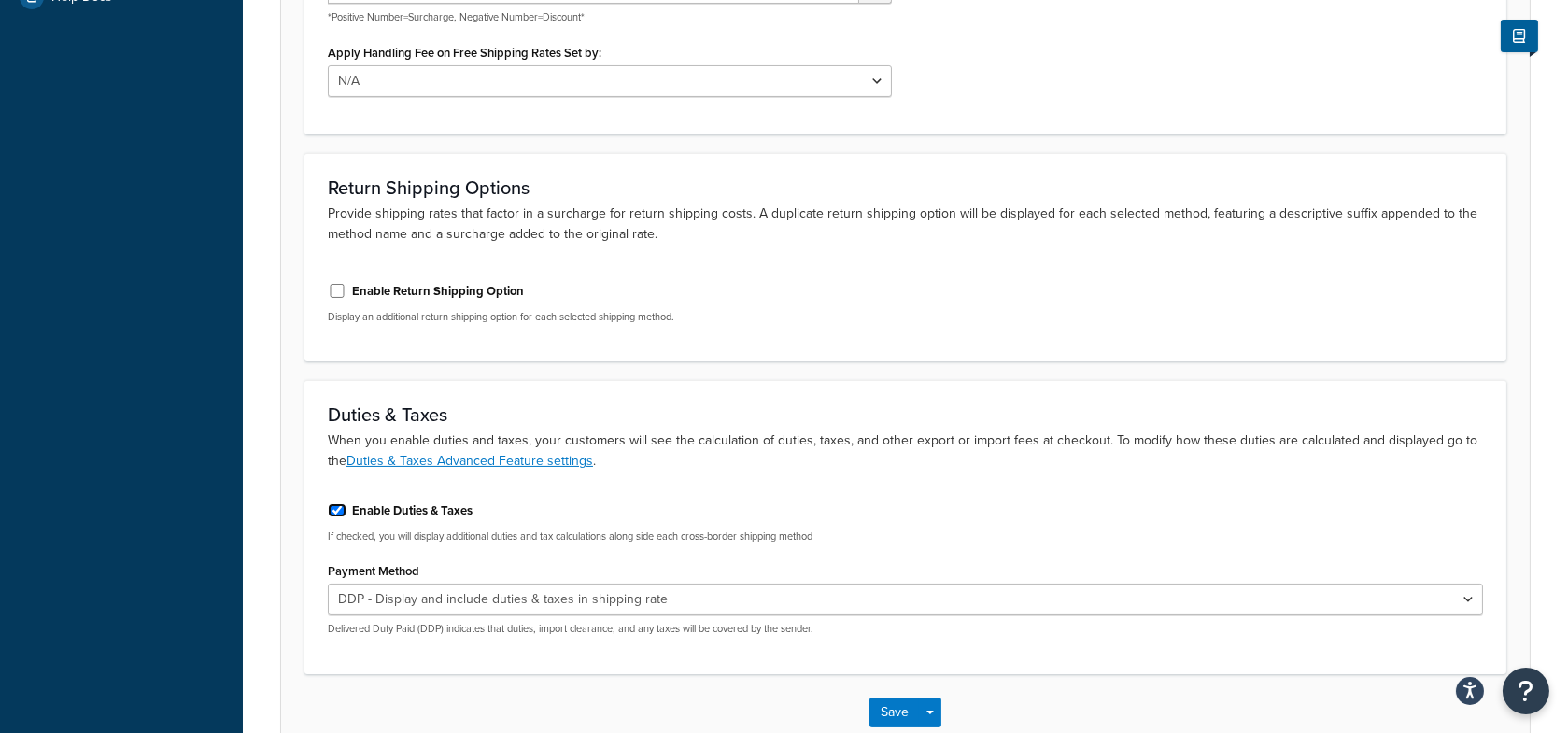
scroll to position [833, 0]
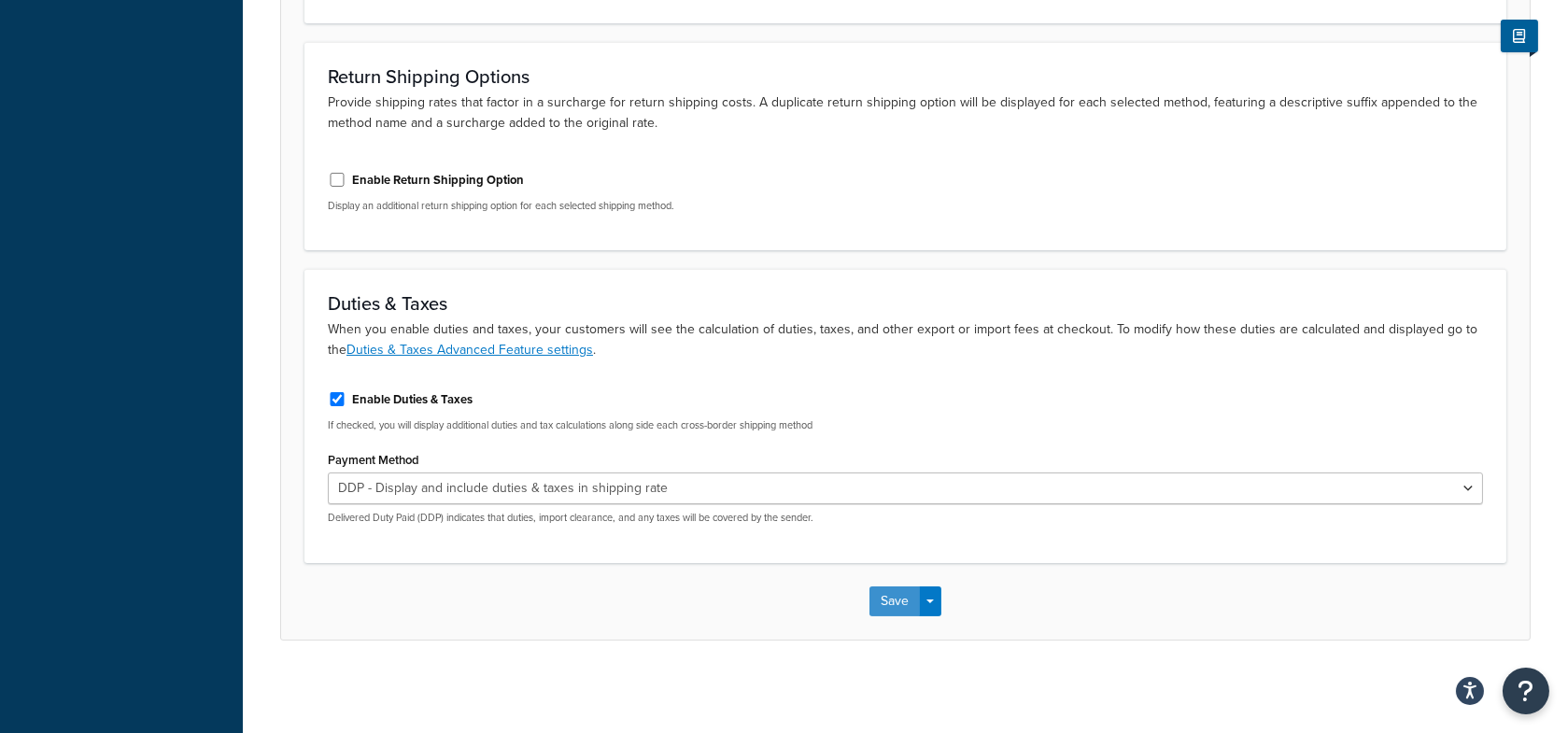
click at [886, 611] on button "Save" at bounding box center [894, 601] width 50 height 30
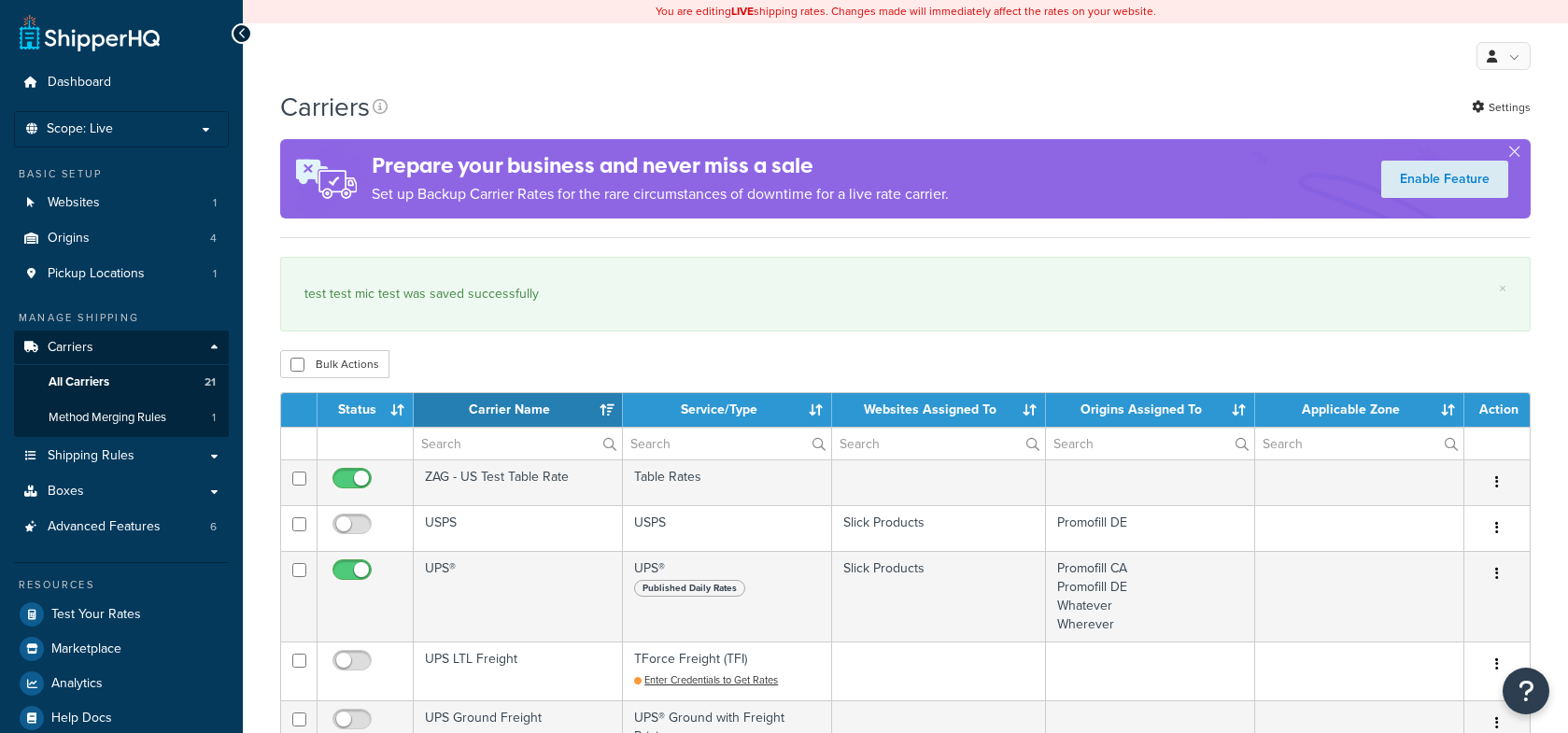
select select "15"
